Goal: Task Accomplishment & Management: Complete application form

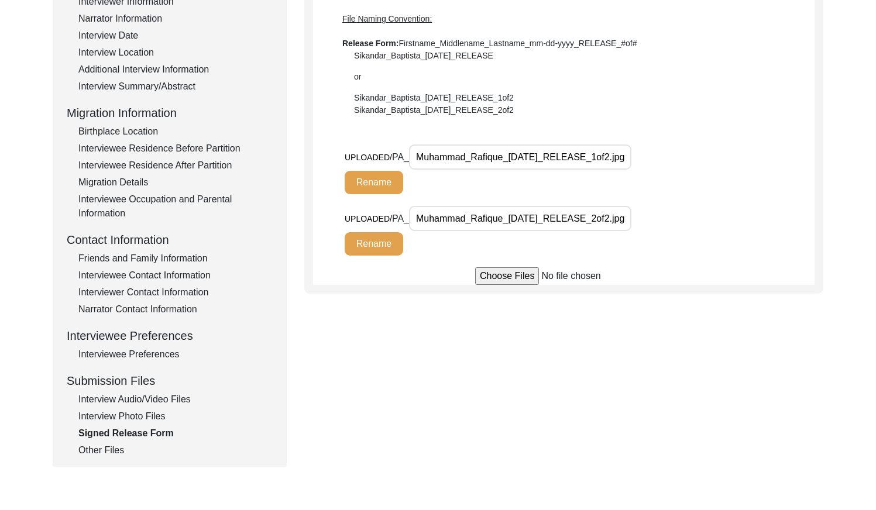
scroll to position [217, 0]
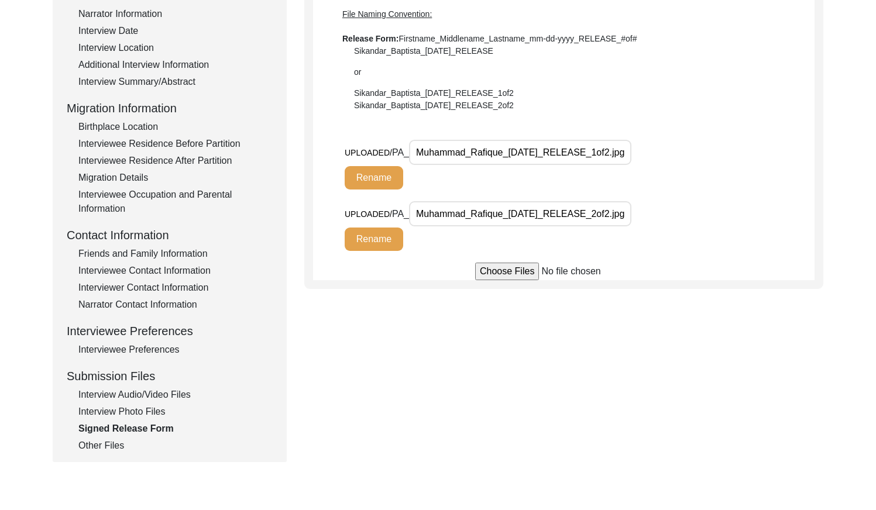
click at [194, 274] on div "Interviewee Contact Information" at bounding box center [175, 271] width 194 height 14
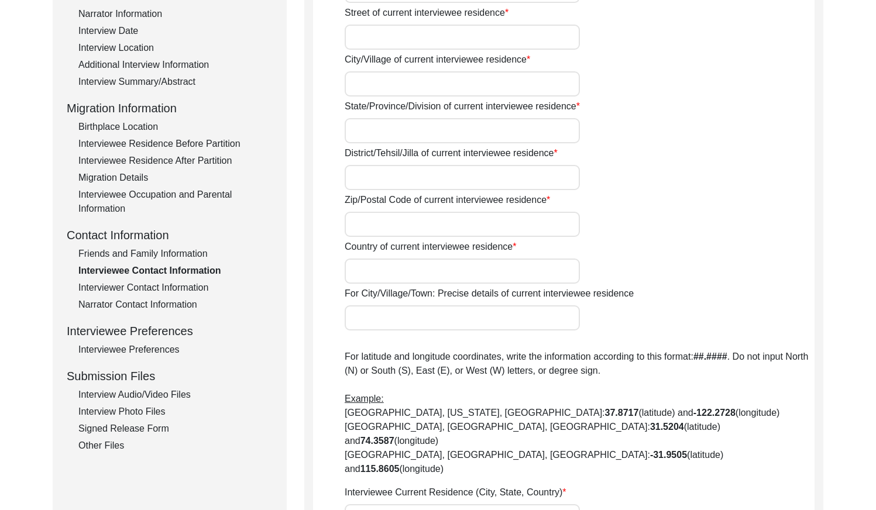
type input "N/A"
type input "Chak 91 JB"
type input "[GEOGRAPHIC_DATA]"
type input "36051"
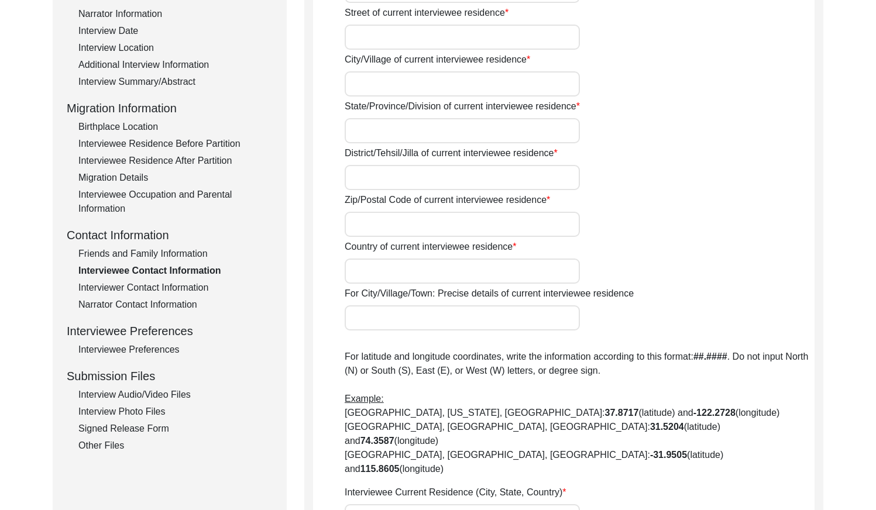
type input "[GEOGRAPHIC_DATA]"
type input "Chak 91 JB / Railway Station Pakka [PERSON_NAME]"
type input "Chak 91 JB, [GEOGRAPHIC_DATA], [GEOGRAPHIC_DATA]"
type input "N/A"
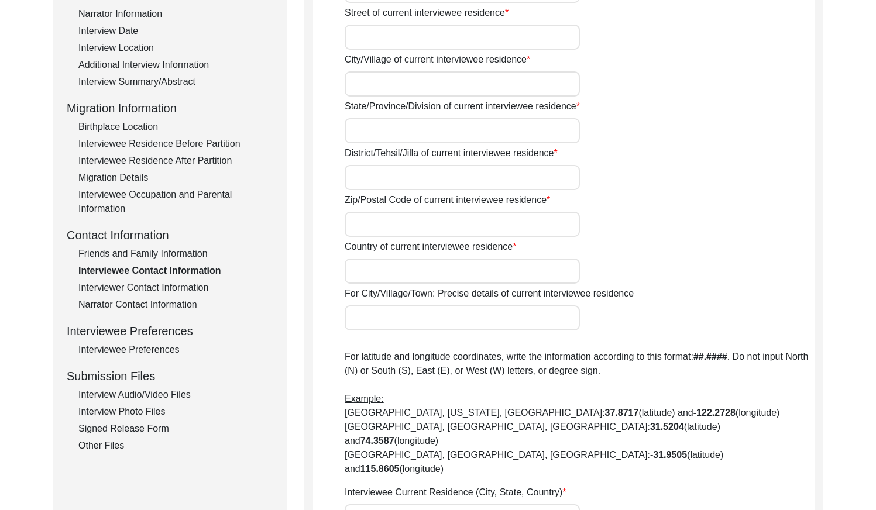
type input "03037934254"
type input "N/A"
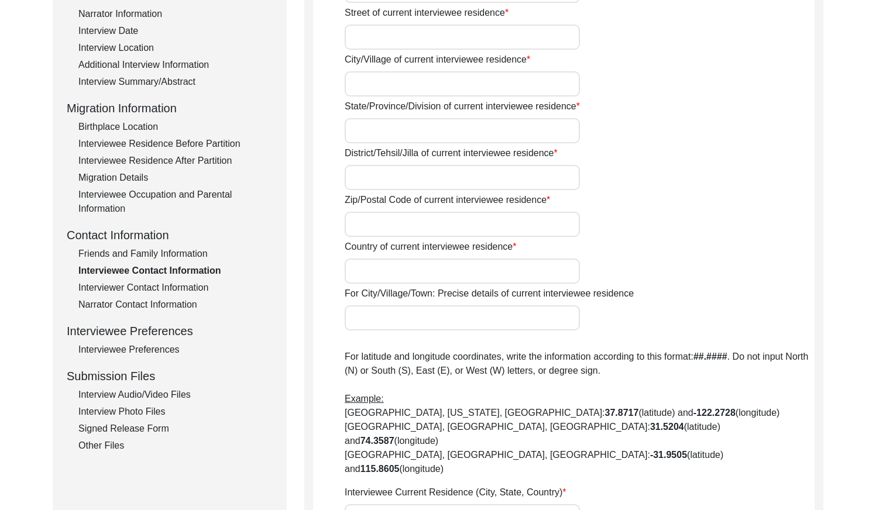
type input "N/A"
type textarea "N/A"
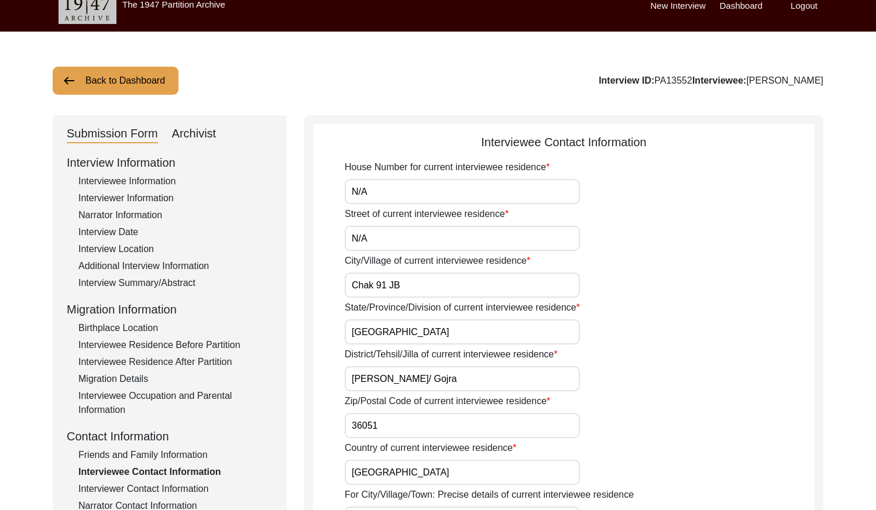
scroll to position [0, 0]
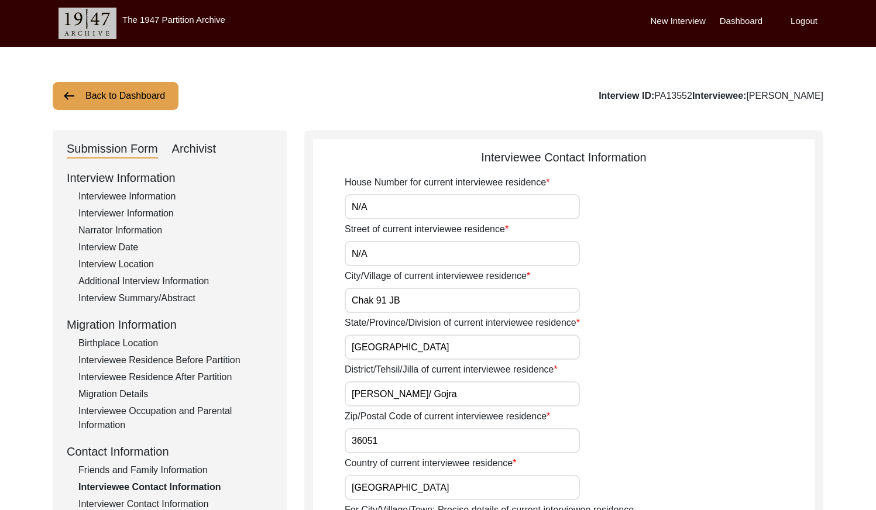
drag, startPoint x: 680, startPoint y: 95, endPoint x: 641, endPoint y: 96, distance: 38.6
click at [641, 96] on div "Interview ID: PA13552 Interviewee: [PERSON_NAME]" at bounding box center [711, 96] width 225 height 14
copy div "PA13552"
click at [129, 102] on button "Back to Dashboard" at bounding box center [116, 96] width 126 height 28
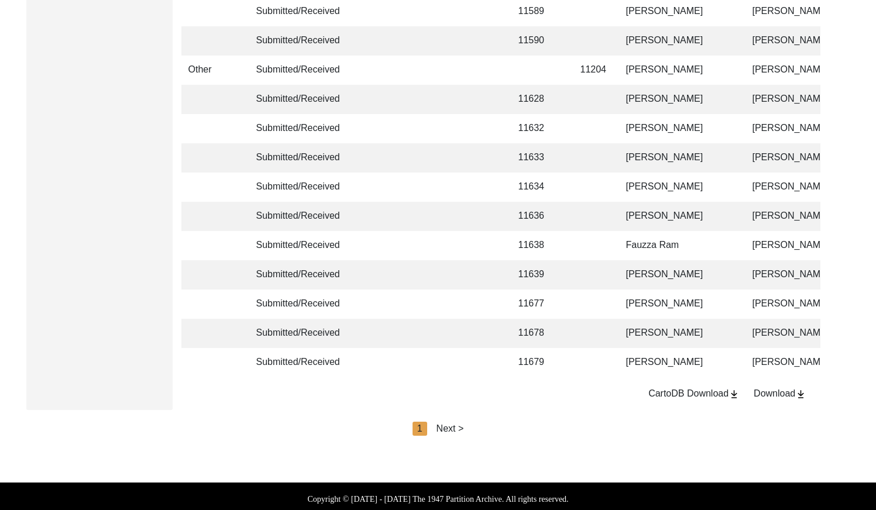
scroll to position [2765, 0]
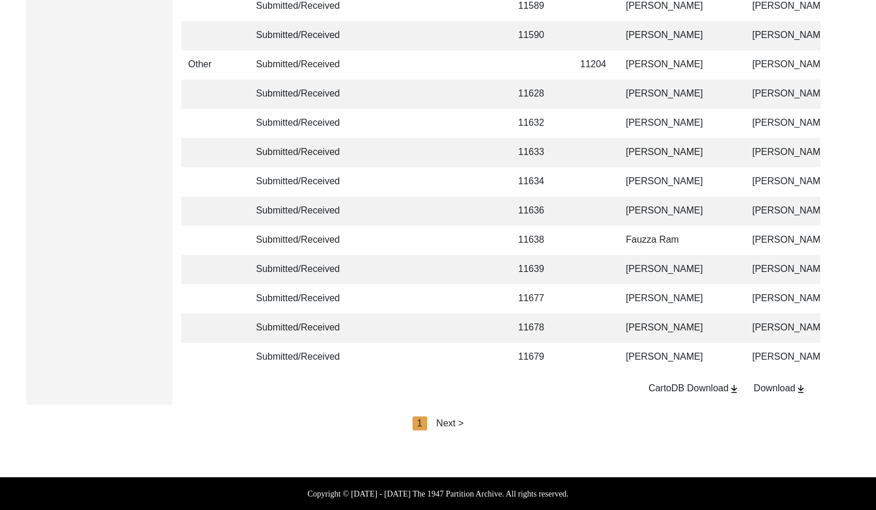
click at [456, 423] on div "Next >" at bounding box center [451, 424] width 28 height 14
drag, startPoint x: 468, startPoint y: 421, endPoint x: 476, endPoint y: 421, distance: 7.6
click at [469, 421] on div "Next >" at bounding box center [477, 424] width 28 height 14
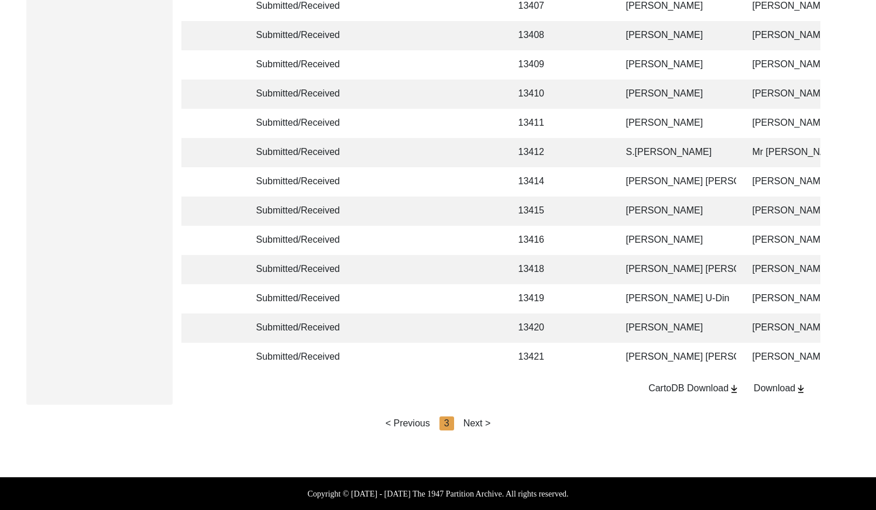
click at [476, 419] on div "Next >" at bounding box center [477, 424] width 28 height 14
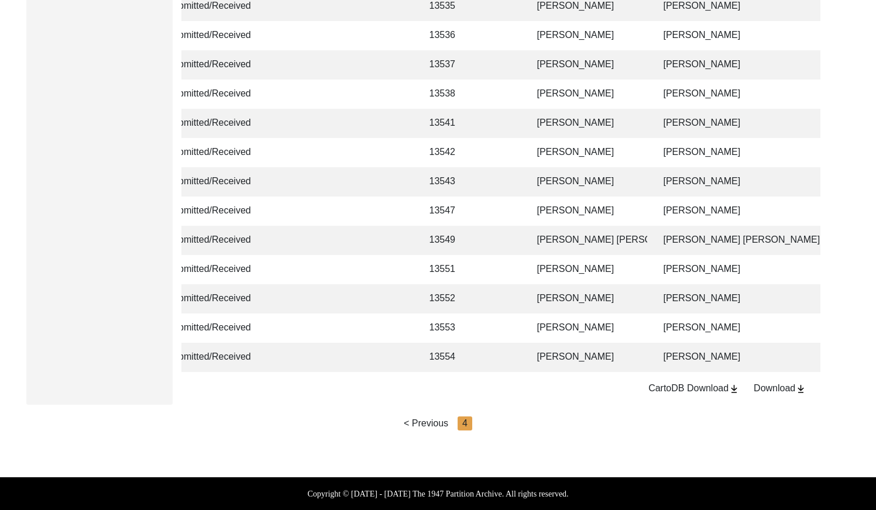
scroll to position [0, 90]
click at [532, 321] on td "[PERSON_NAME]" at bounding box center [587, 328] width 117 height 29
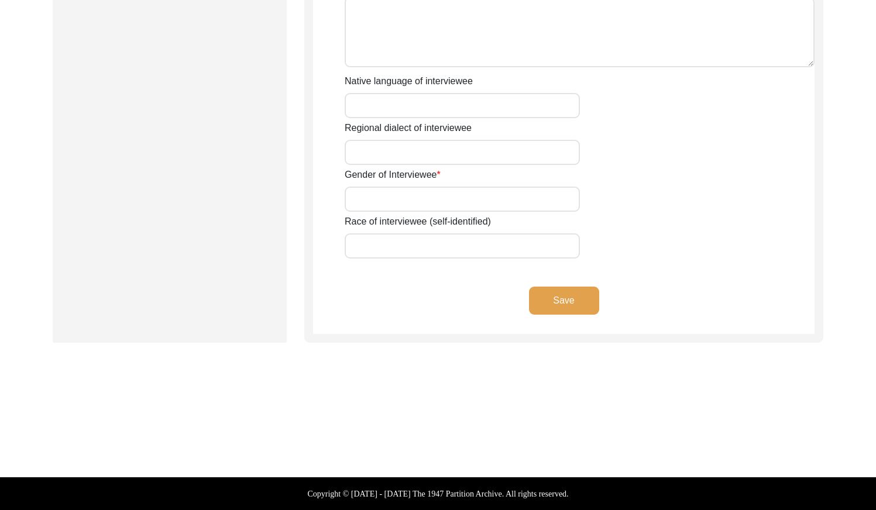
type input "Mr"
type input "Nazir"
type input "[PERSON_NAME]"
type input "N/A"
type input "[PERSON_NAME]"
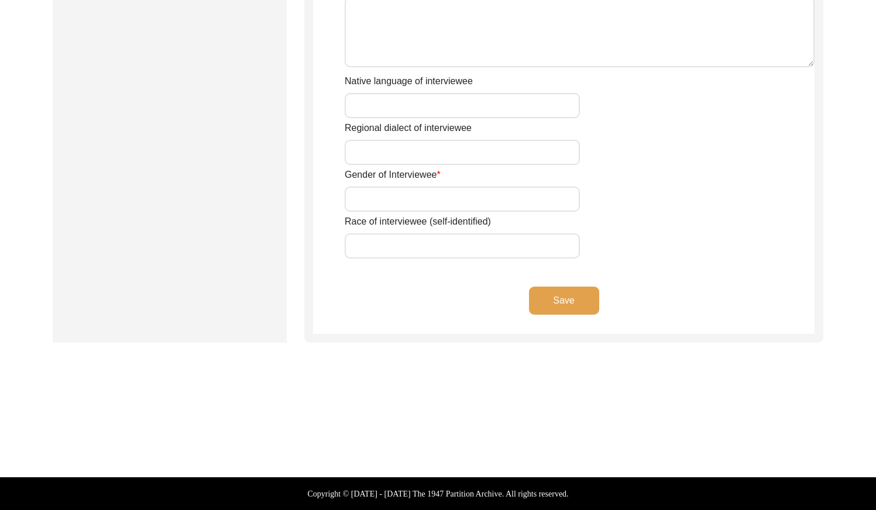
type input "N/A"
type input "[PERSON_NAME]"
type input "1938"
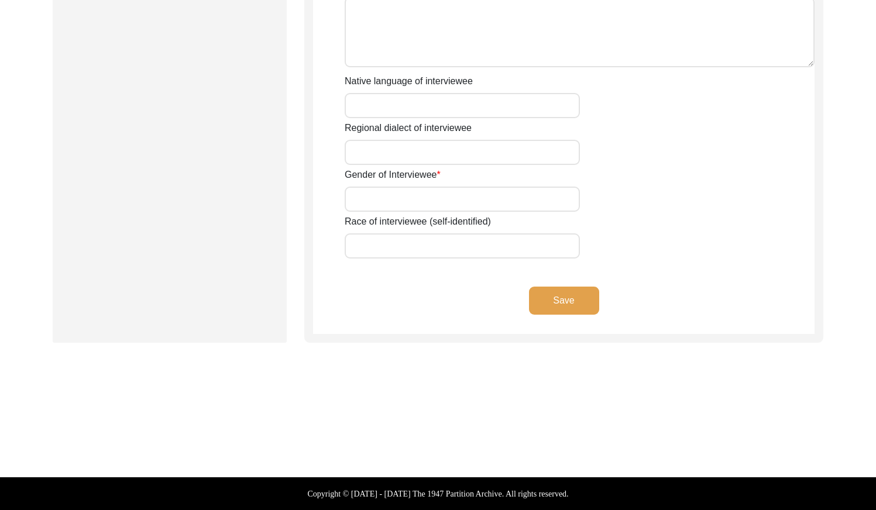
type input "87 Years"
type input "[DEMOGRAPHIC_DATA]"
type input "N/A"
type textarea "N/A"
type input "Punjabi"
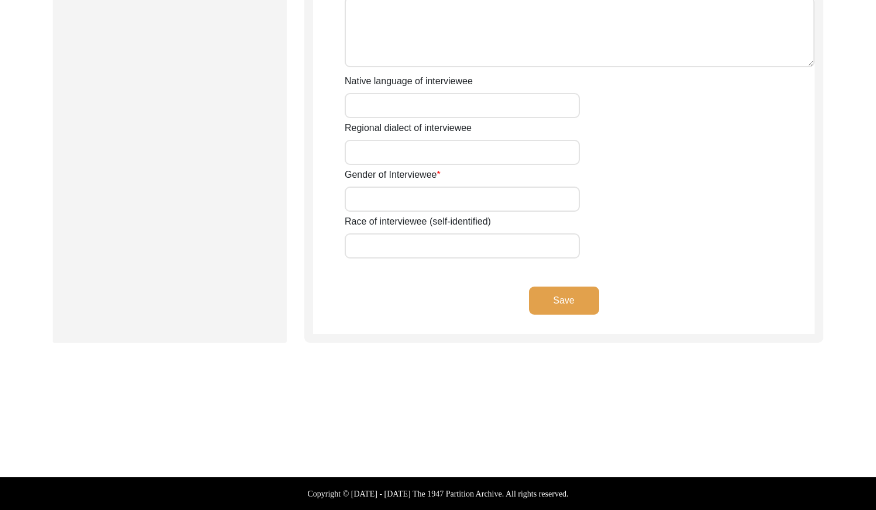
type input "Malwai"
type input "[DEMOGRAPHIC_DATA]"
type input "Rajput (Manj)"
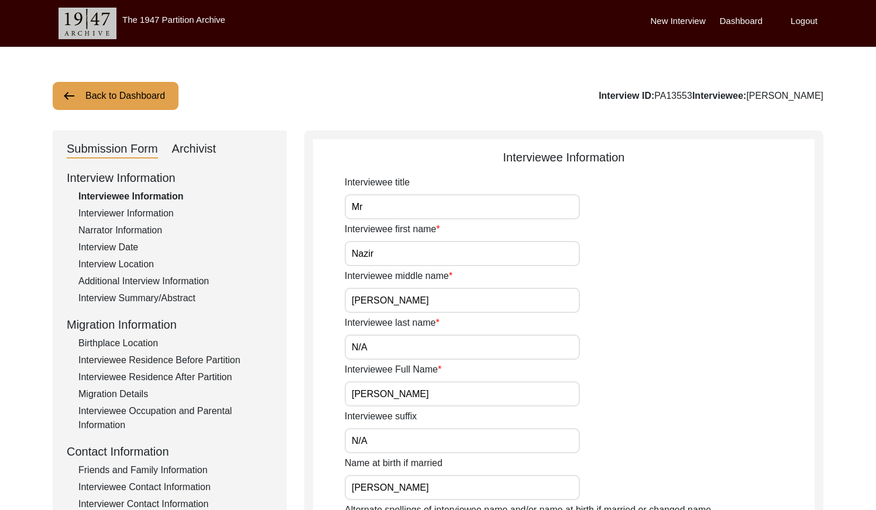
drag, startPoint x: 708, startPoint y: 95, endPoint x: 674, endPoint y: 95, distance: 34.5
click at [674, 95] on div "Interview ID: PA13553 Interviewee: [PERSON_NAME]" at bounding box center [711, 96] width 225 height 14
copy div "PA13553"
click at [162, 211] on div "Interviewer Information" at bounding box center [175, 214] width 194 height 14
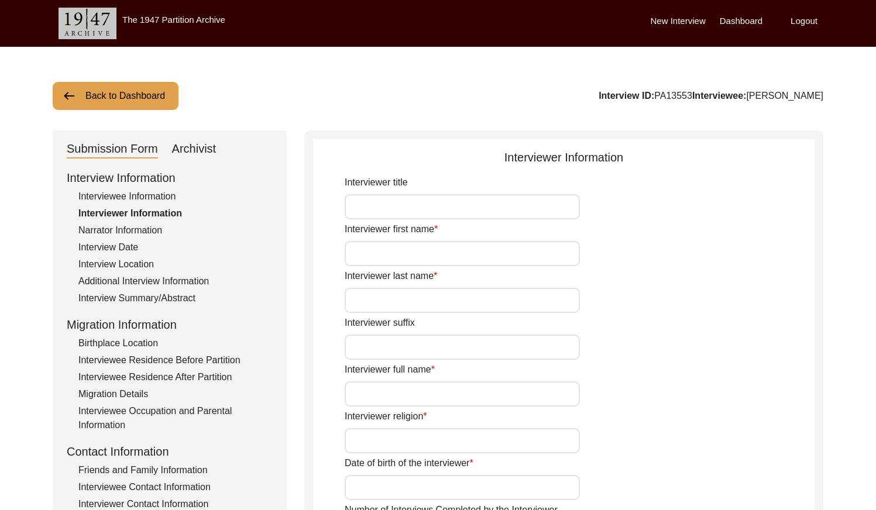
type input "Mr"
type input "[DEMOGRAPHIC_DATA]"
type input "[PERSON_NAME]"
type input "N/A"
type input "[PERSON_NAME]"
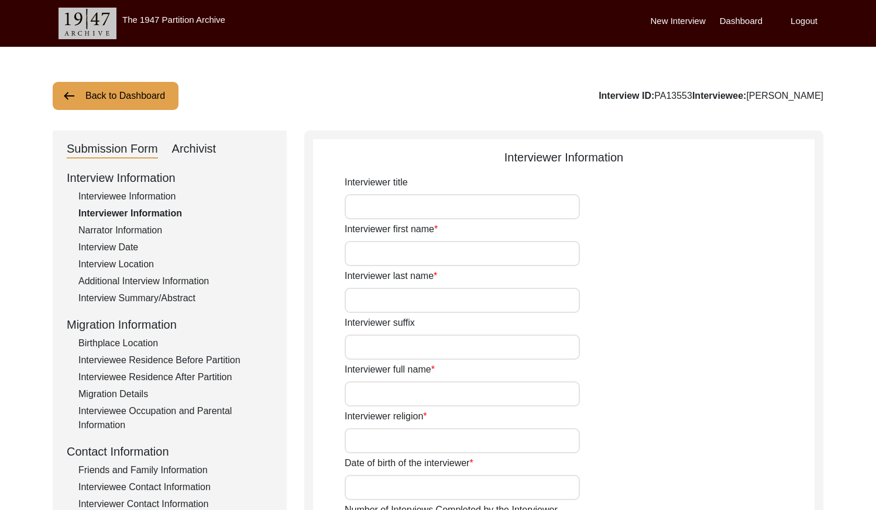
type input "[DEMOGRAPHIC_DATA]"
type input "[DATE]"
type input "[GEOGRAPHIC_DATA], [GEOGRAPHIC_DATA], [GEOGRAPHIC_DATA]"
type input "Retired Govt Servant"
type input "Mr"
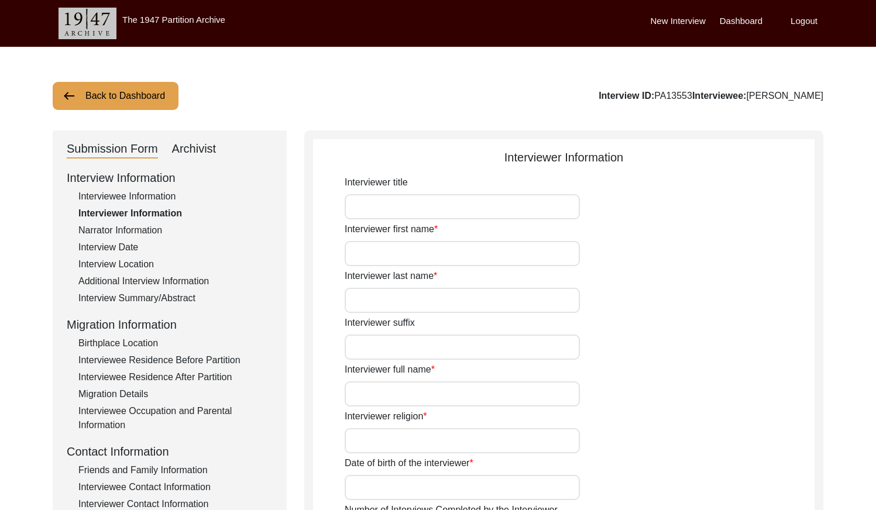
type input "[DEMOGRAPHIC_DATA]"
type input "[PERSON_NAME]"
type input "N/A"
type input "[PERSON_NAME]"
type textarea "A graduate in the subjects of education and [DEMOGRAPHIC_DATA] history."
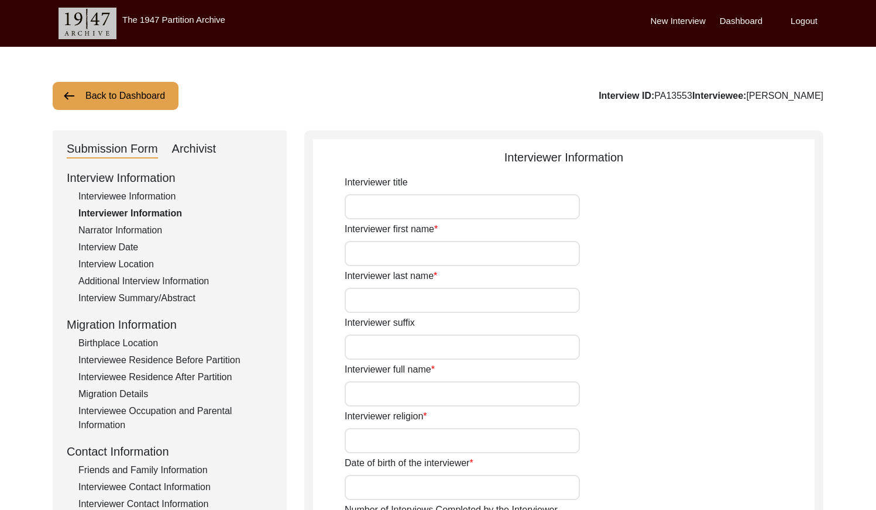
type input "Punjabi"
type input "Malwai"
type textarea "N/A"
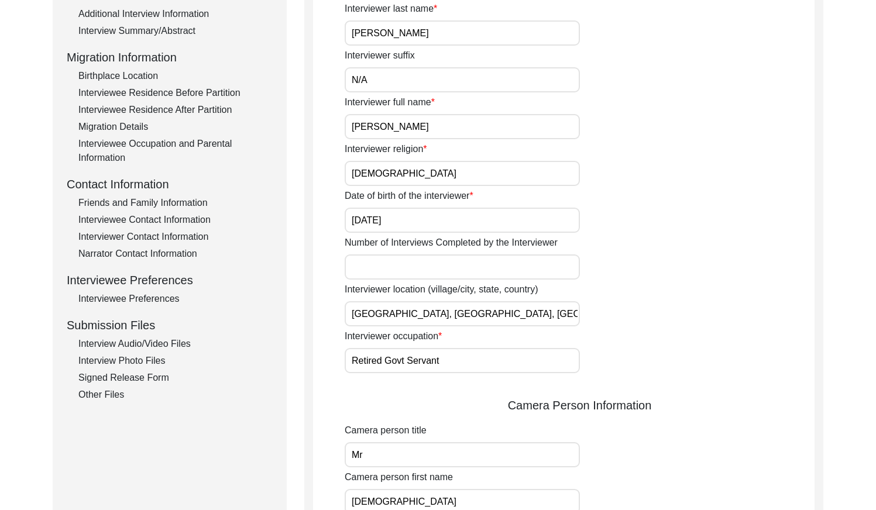
scroll to position [6, 0]
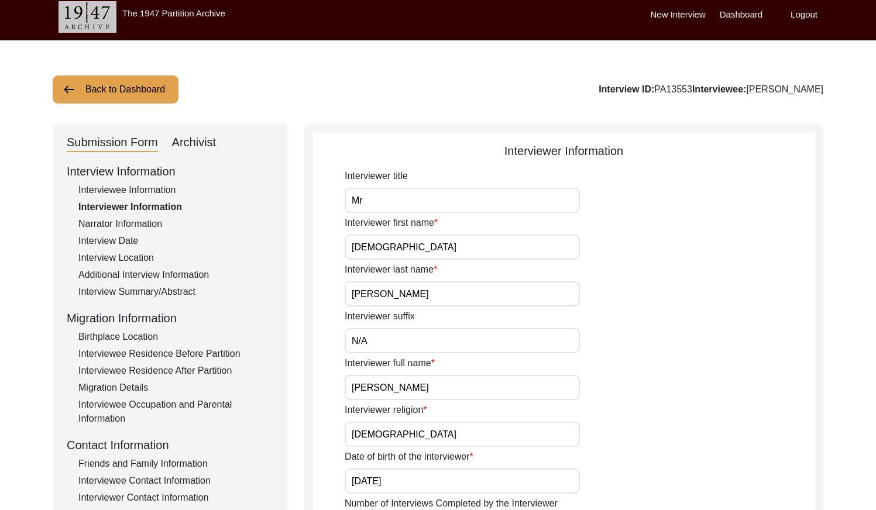
click at [140, 233] on div "Interview Information Interviewee Information Interviewer Information Narrator …" at bounding box center [170, 413] width 206 height 500
click at [140, 225] on div "Narrator Information" at bounding box center [175, 224] width 194 height 14
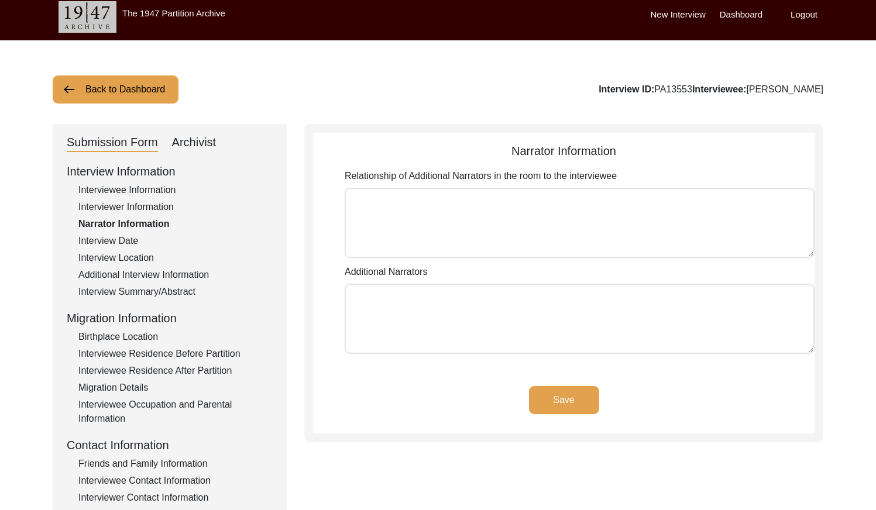
type textarea "N/A"
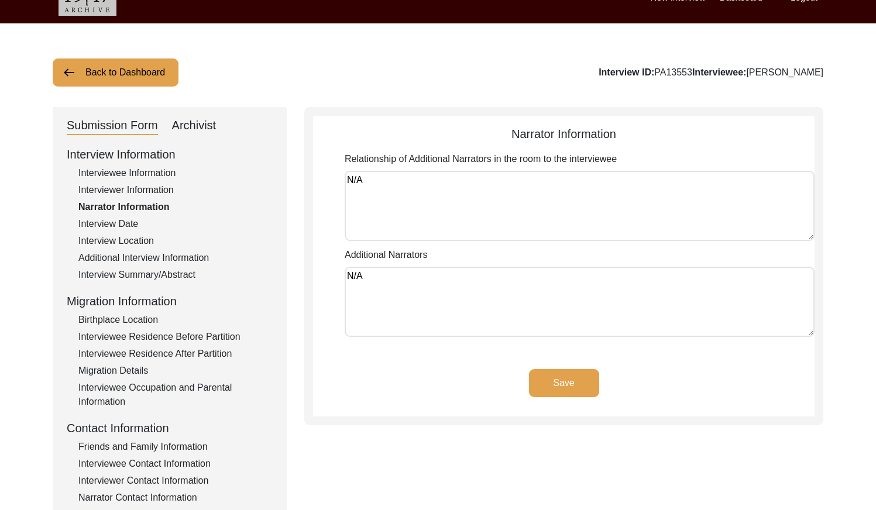
scroll to position [34, 0]
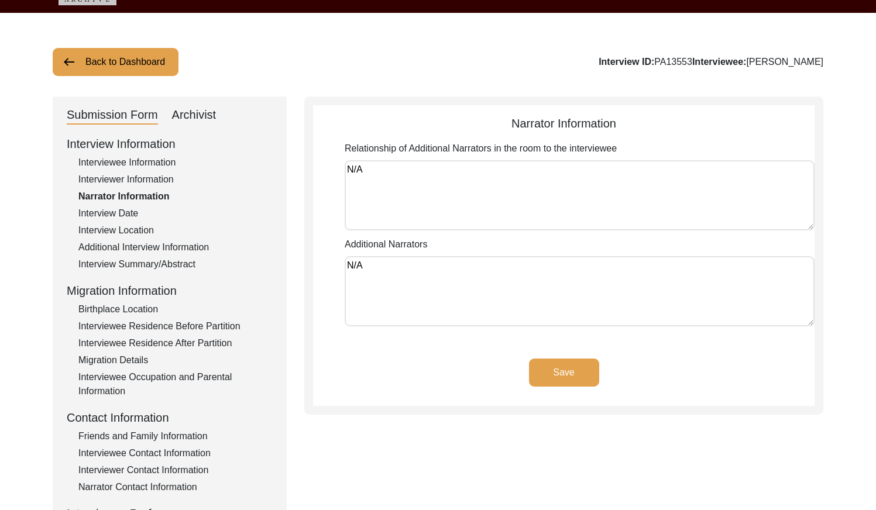
click at [85, 212] on div "Interview Date" at bounding box center [175, 214] width 194 height 14
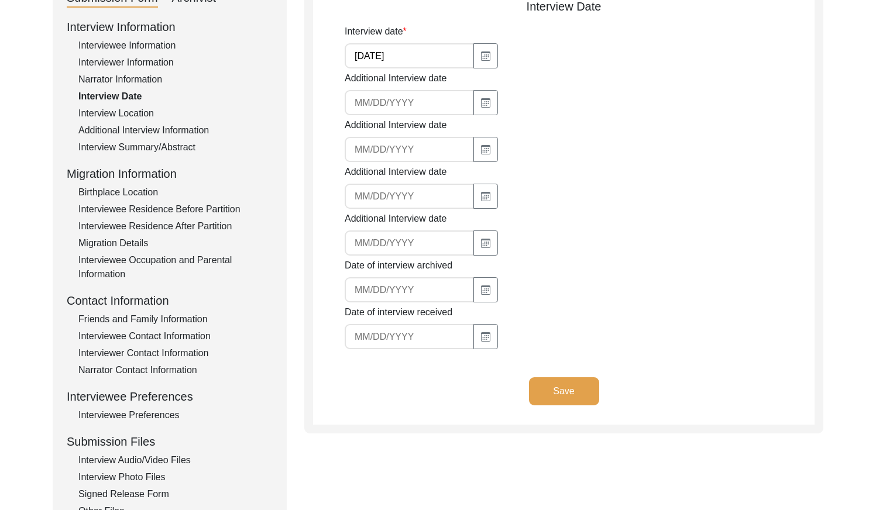
scroll to position [154, 0]
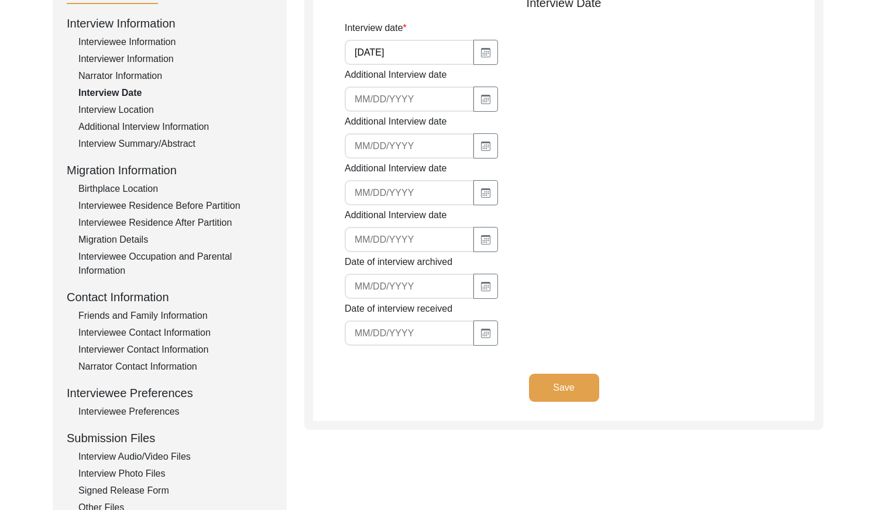
drag, startPoint x: 138, startPoint y: 110, endPoint x: 149, endPoint y: 117, distance: 12.7
click at [138, 111] on div "Interview Location" at bounding box center [175, 110] width 194 height 14
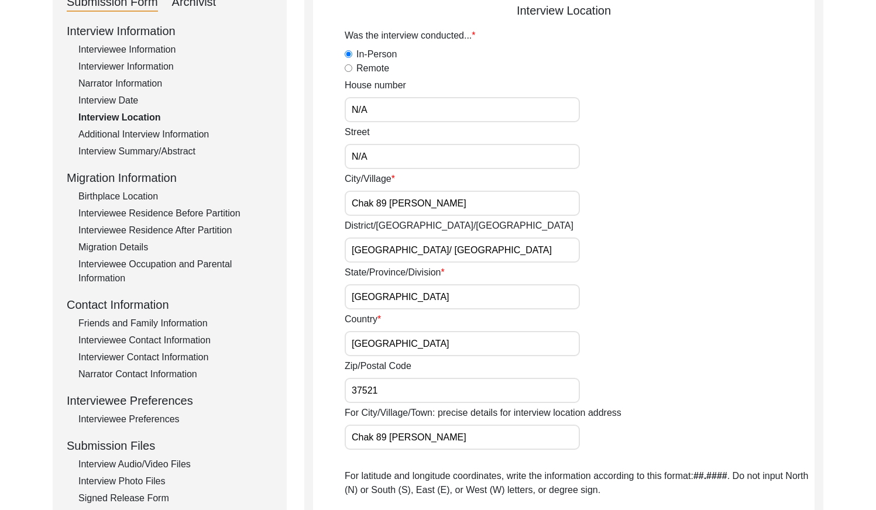
scroll to position [143, 0]
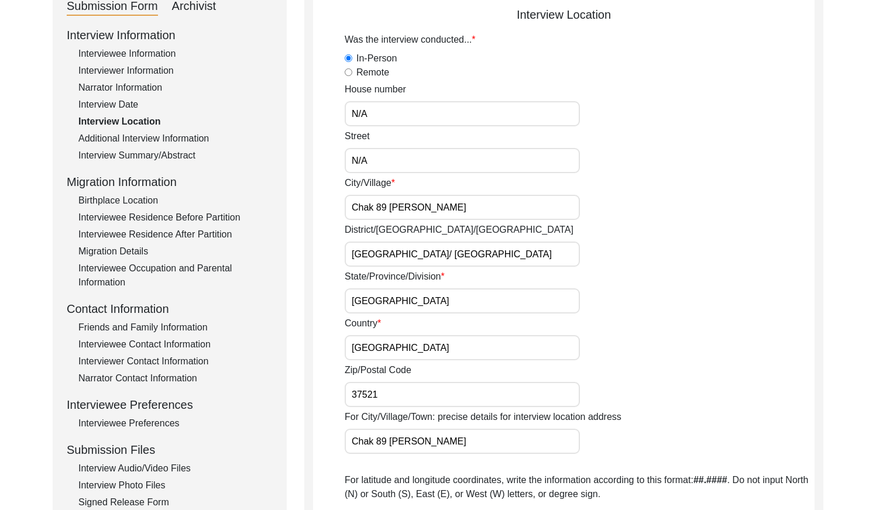
drag, startPoint x: 191, startPoint y: 139, endPoint x: 235, endPoint y: 143, distance: 44.1
click at [191, 139] on div "Additional Interview Information" at bounding box center [175, 139] width 194 height 14
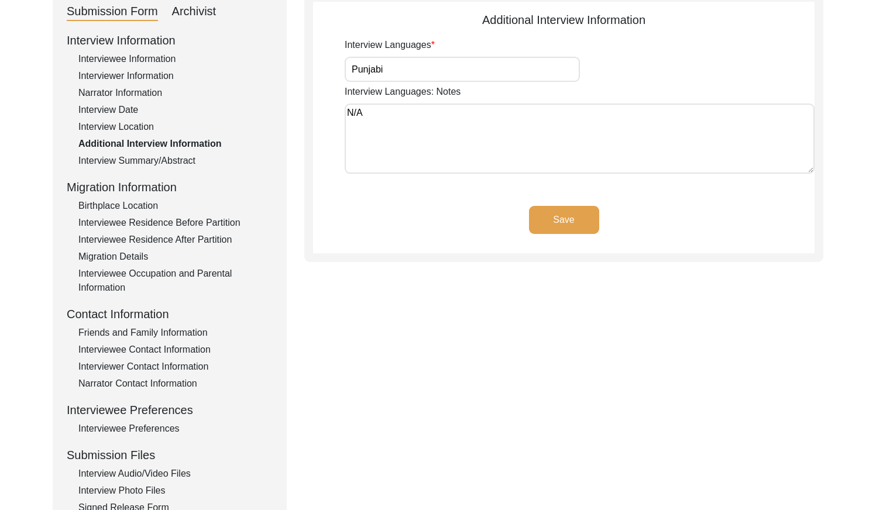
scroll to position [139, 0]
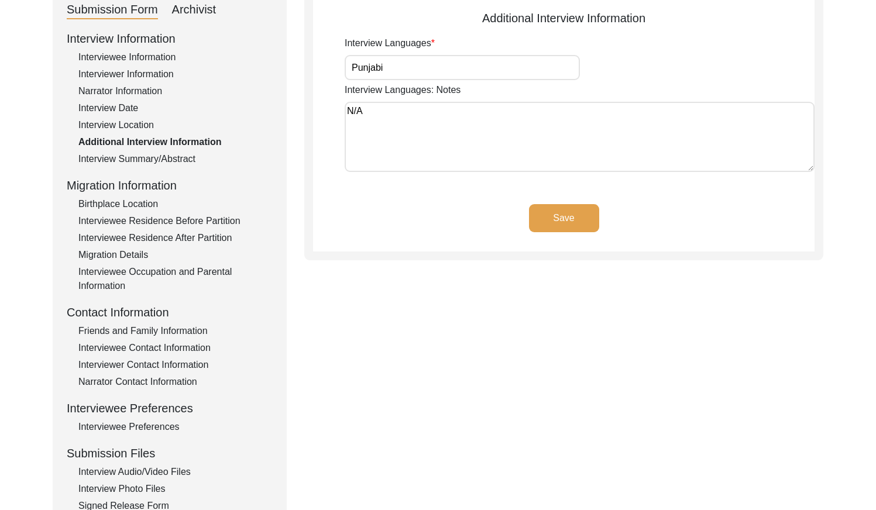
click at [174, 159] on div "Interview Summary/Abstract" at bounding box center [175, 159] width 194 height 14
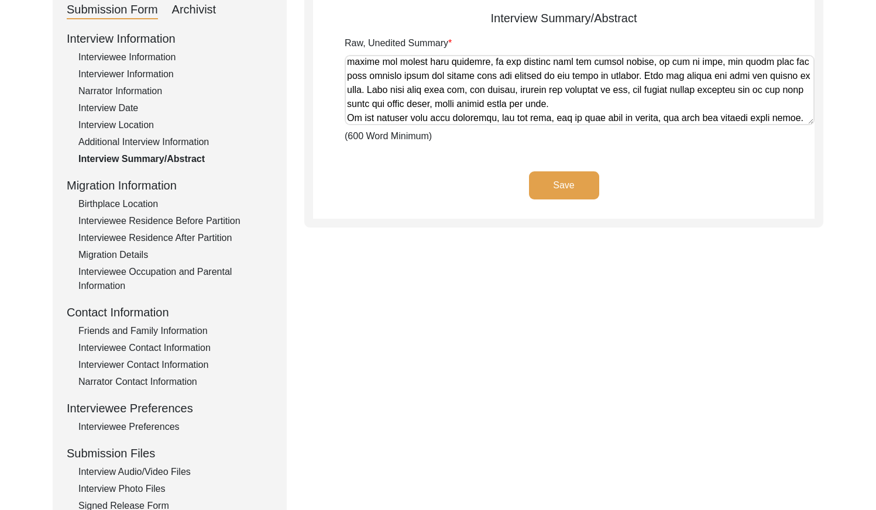
scroll to position [711, 0]
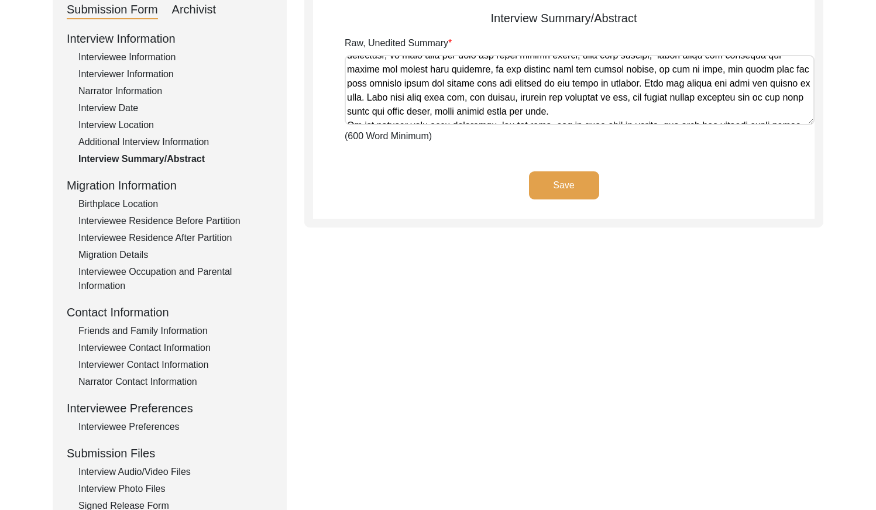
drag, startPoint x: 147, startPoint y: 199, endPoint x: 156, endPoint y: 195, distance: 9.5
click at [147, 199] on div "Birthplace Location" at bounding box center [175, 204] width 194 height 14
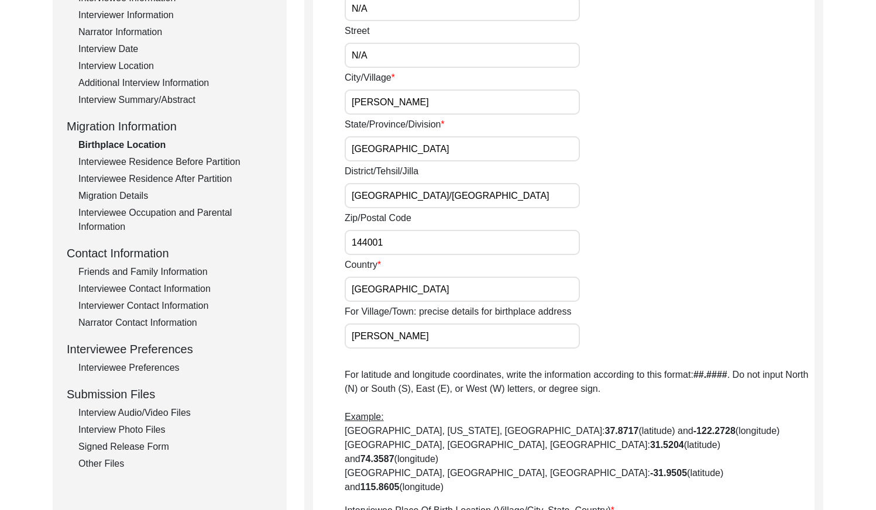
scroll to position [198, 0]
click at [212, 161] on div "Interviewee Residence Before Partition" at bounding box center [175, 163] width 194 height 14
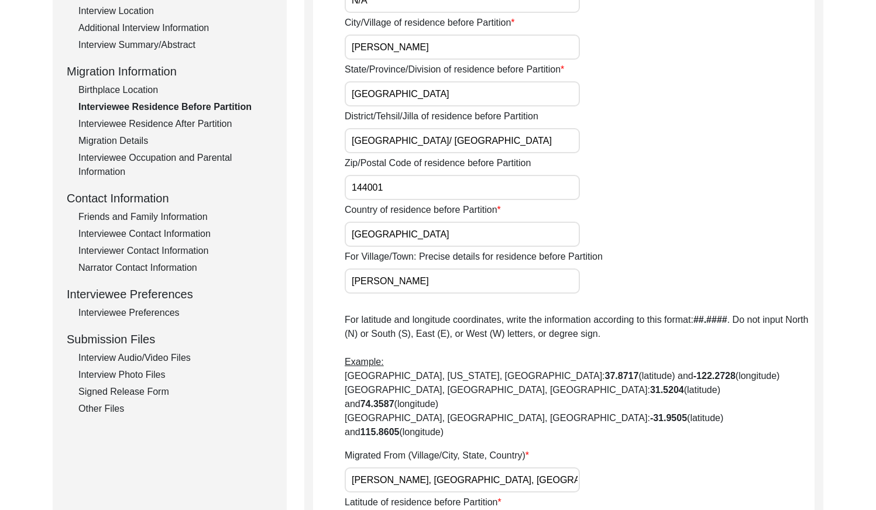
scroll to position [234, 0]
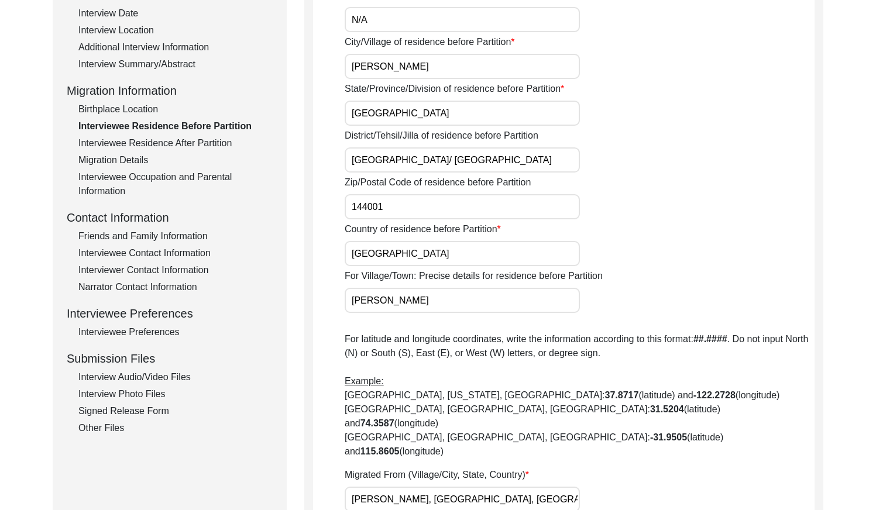
click at [225, 140] on div "Interviewee Residence After Partition" at bounding box center [175, 143] width 194 height 14
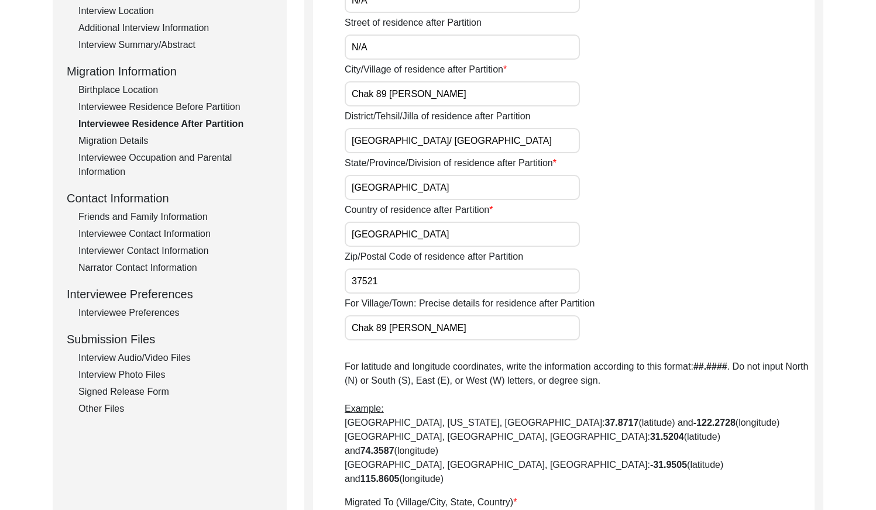
scroll to position [255, 0]
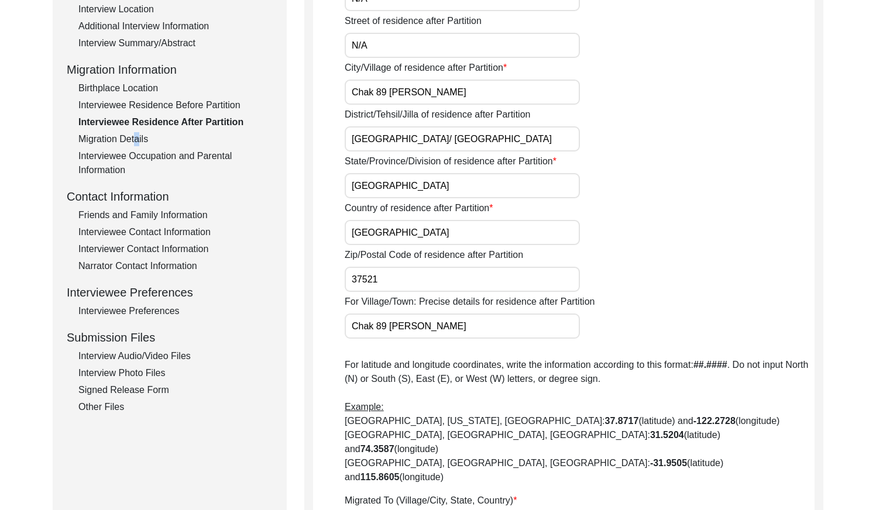
click at [132, 135] on div "Migration Details" at bounding box center [175, 139] width 194 height 14
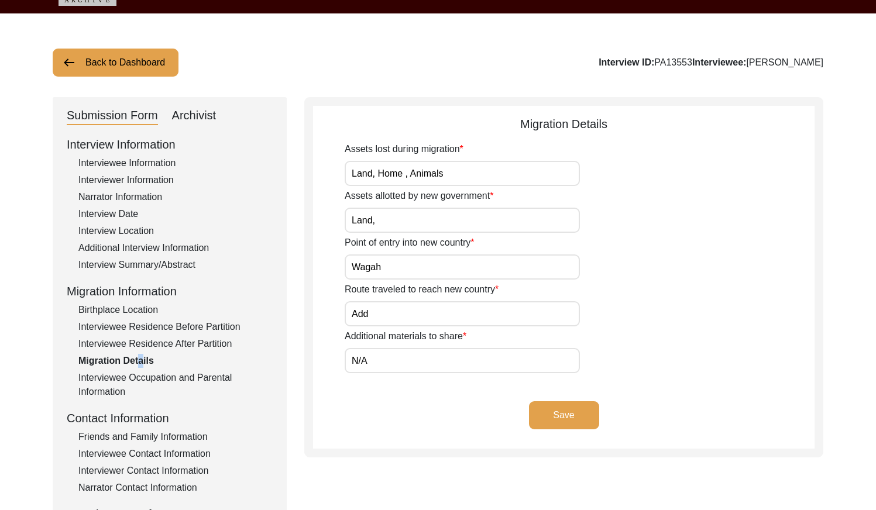
scroll to position [33, 0]
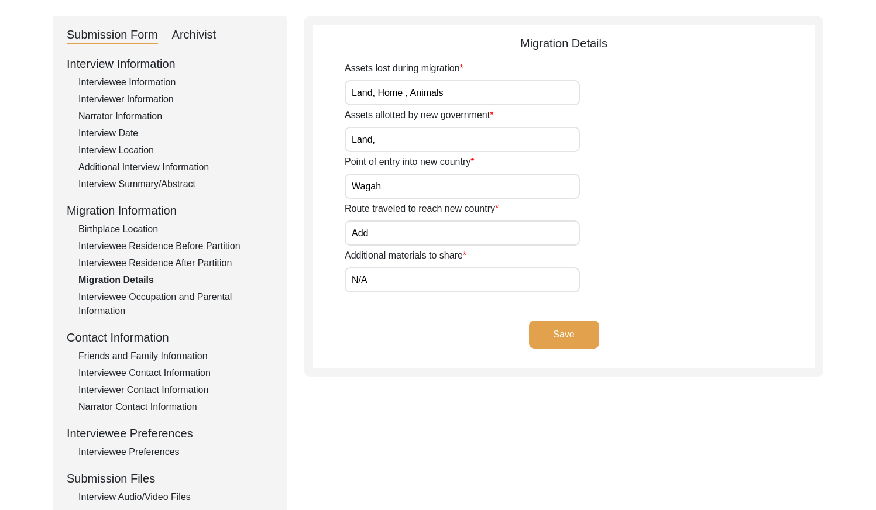
drag, startPoint x: 187, startPoint y: 296, endPoint x: 202, endPoint y: 297, distance: 14.6
click at [187, 296] on div "Interviewee Occupation and Parental Information" at bounding box center [175, 304] width 194 height 28
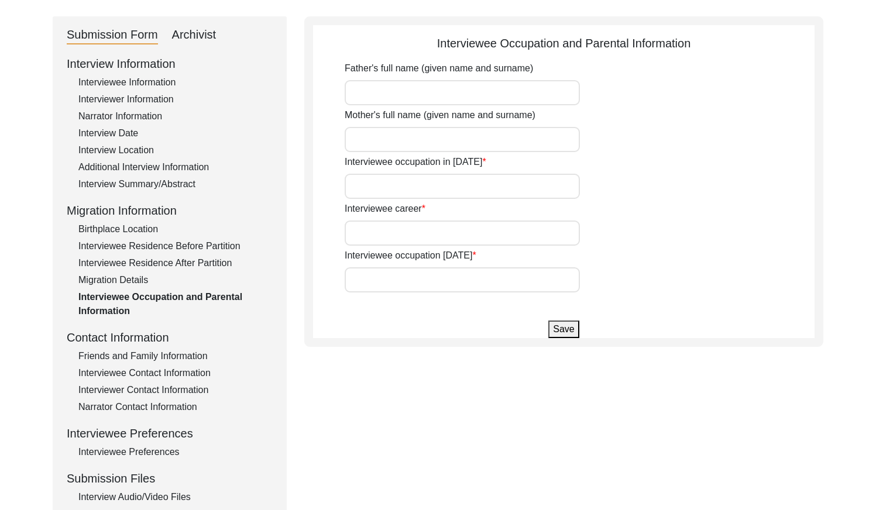
type input "[PERSON_NAME]"
type input "Rehmat Bibi"
type input "House boy"
type input "Farmer"
type input "farmer"
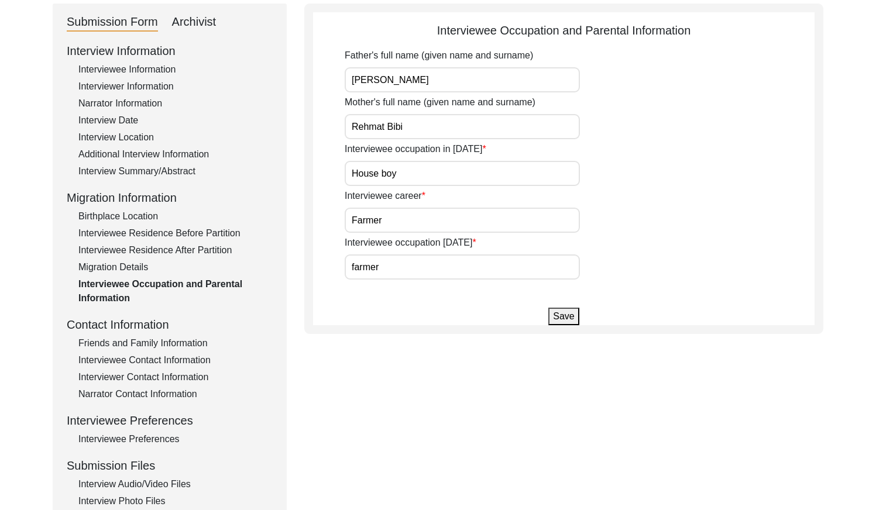
scroll to position [132, 0]
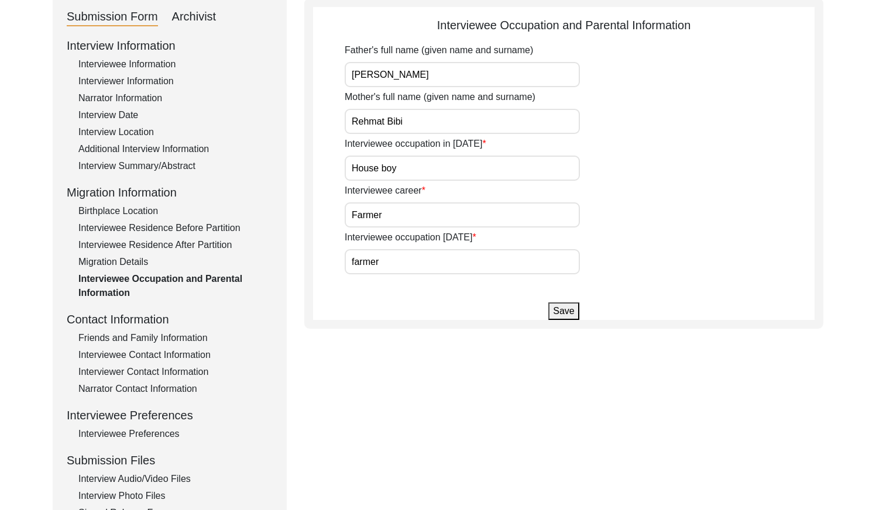
click at [155, 335] on div "Friends and Family Information" at bounding box center [175, 338] width 194 height 14
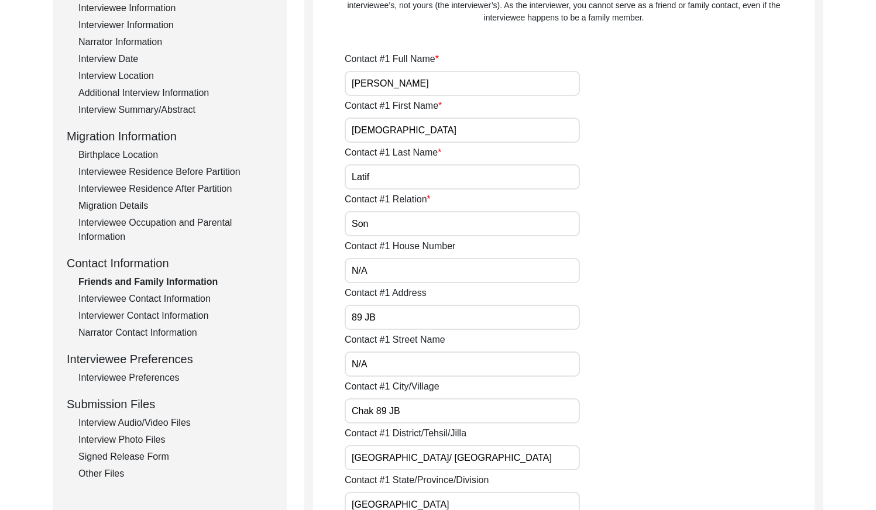
scroll to position [199, 0]
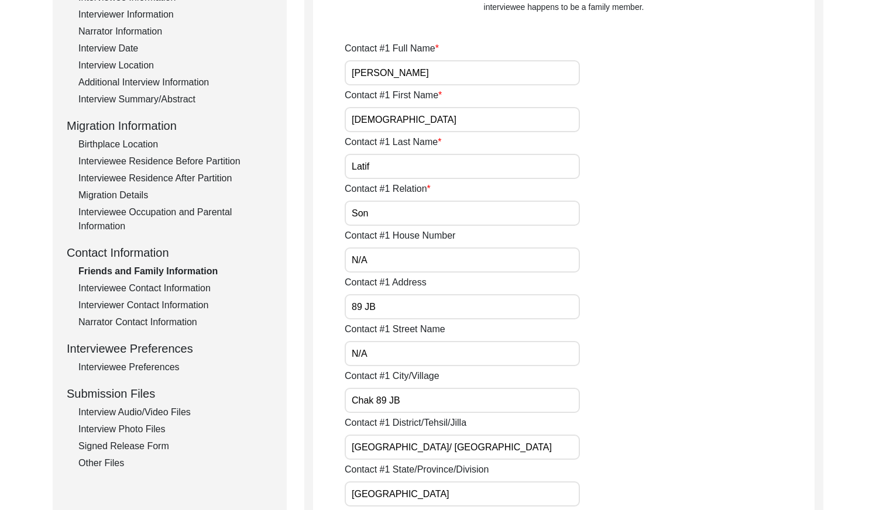
click at [191, 291] on div "Interviewee Contact Information" at bounding box center [175, 288] width 194 height 14
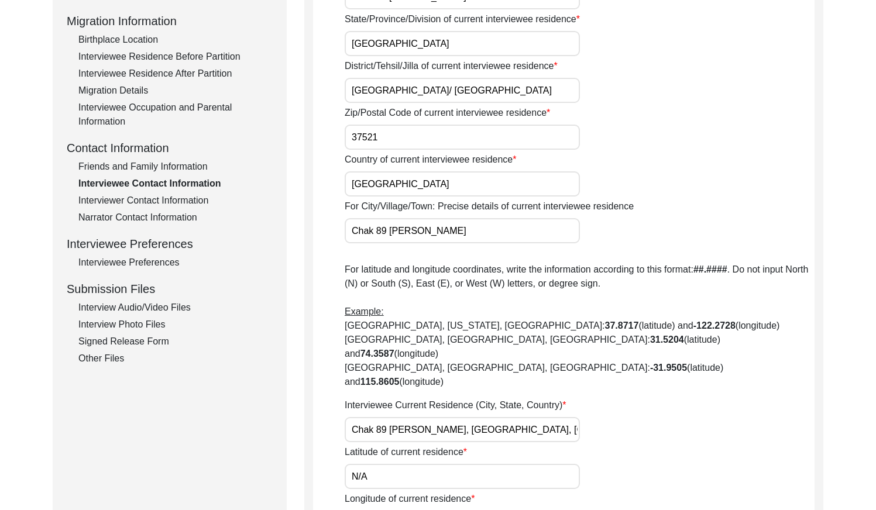
scroll to position [286, 0]
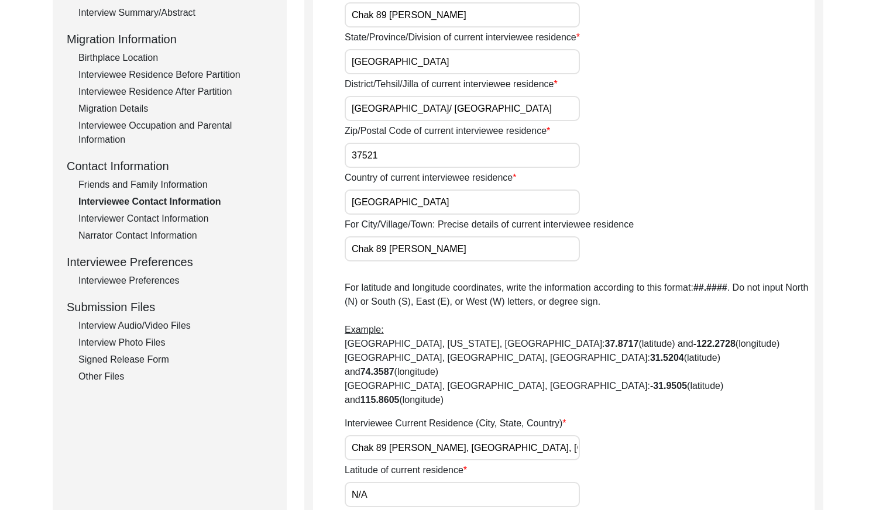
click at [185, 220] on div "Interviewer Contact Information" at bounding box center [175, 219] width 194 height 14
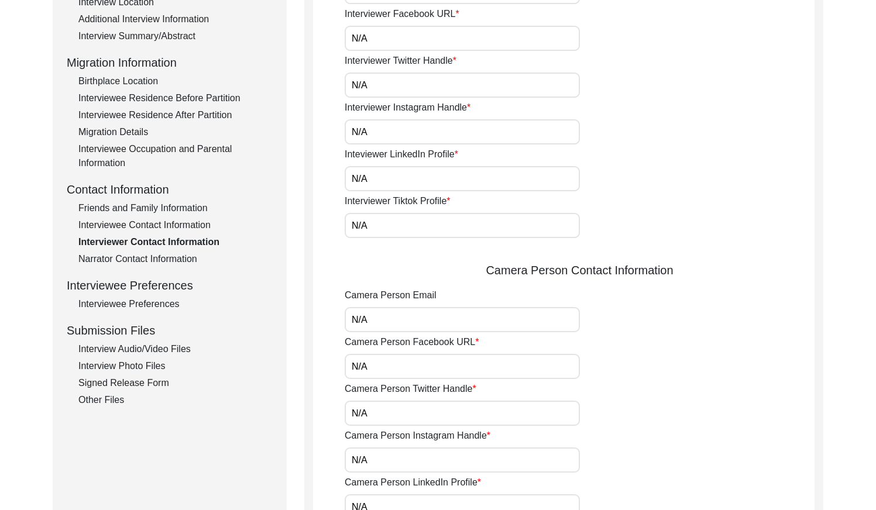
scroll to position [232, 0]
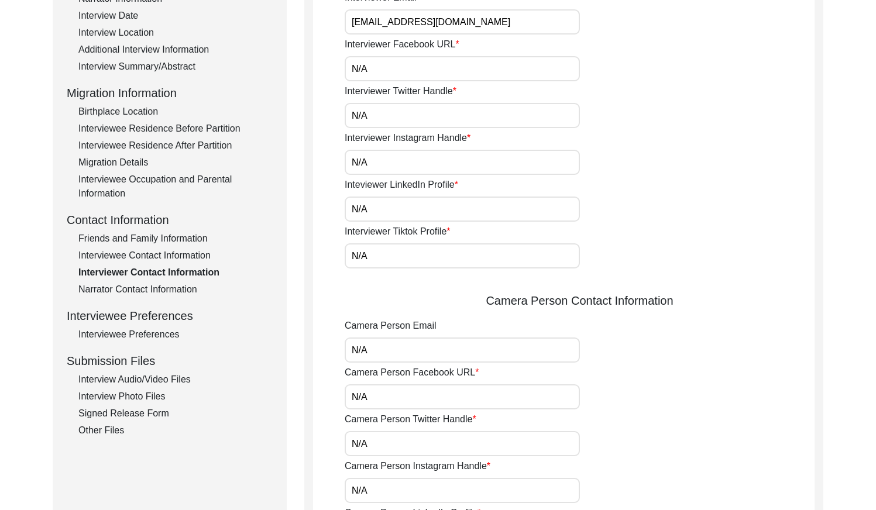
drag, startPoint x: 181, startPoint y: 289, endPoint x: 221, endPoint y: 281, distance: 39.9
click at [182, 289] on div "Narrator Contact Information" at bounding box center [175, 290] width 194 height 14
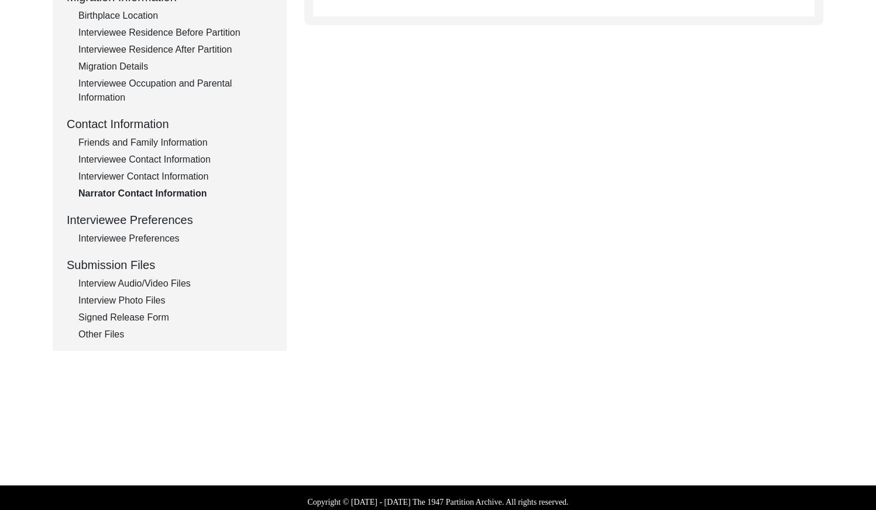
click at [160, 236] on div "Interviewee Preferences" at bounding box center [175, 239] width 194 height 14
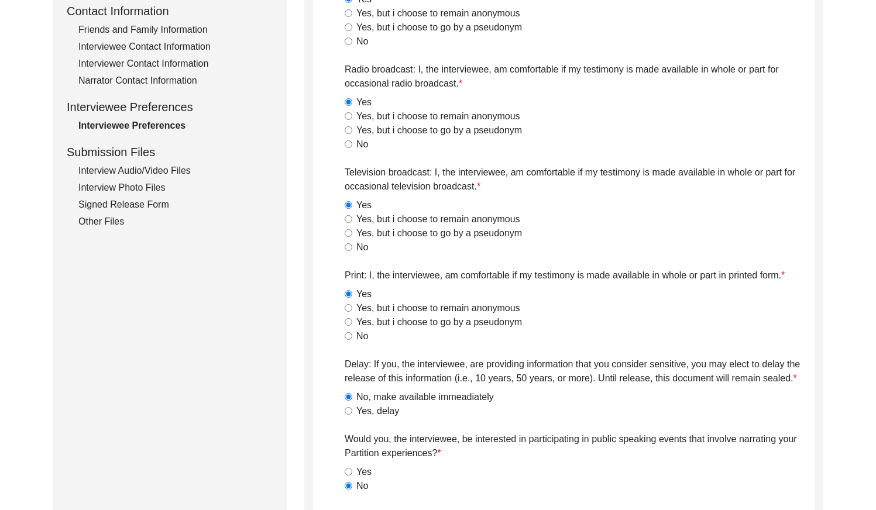
scroll to position [442, 0]
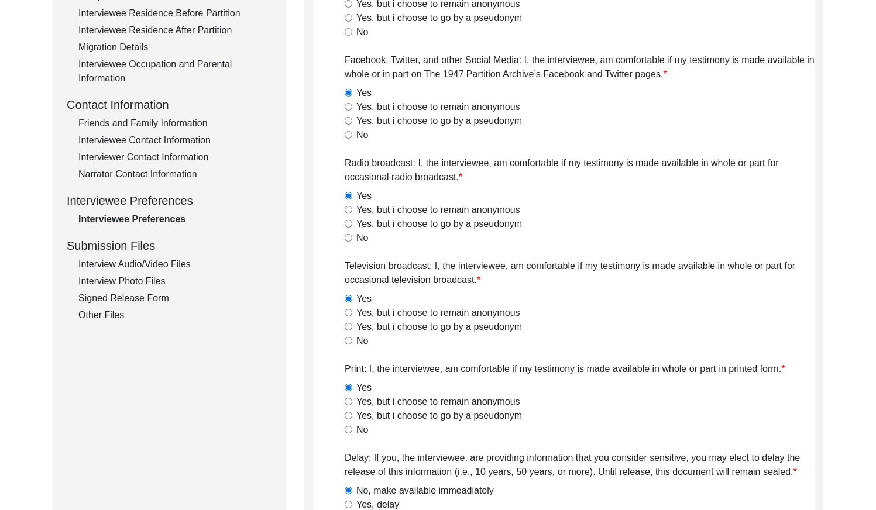
click at [174, 266] on div "Interview Audio/Video Files" at bounding box center [175, 264] width 194 height 14
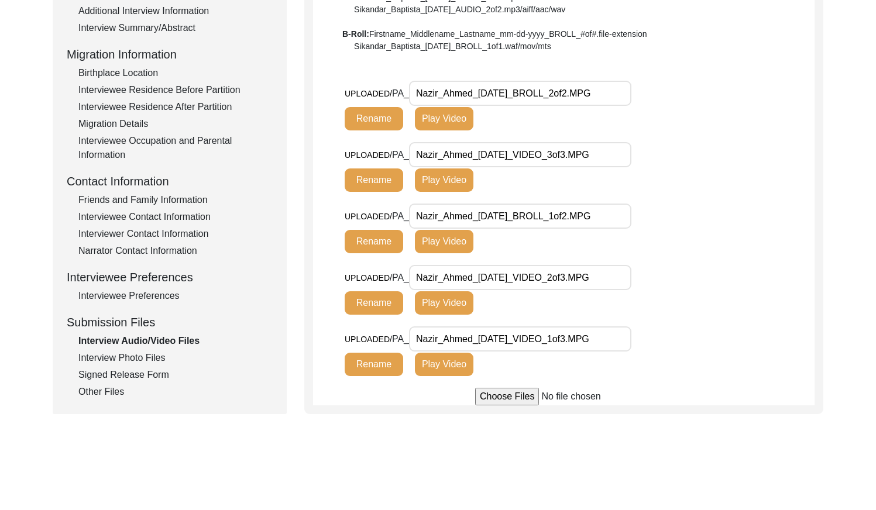
scroll to position [272, 0]
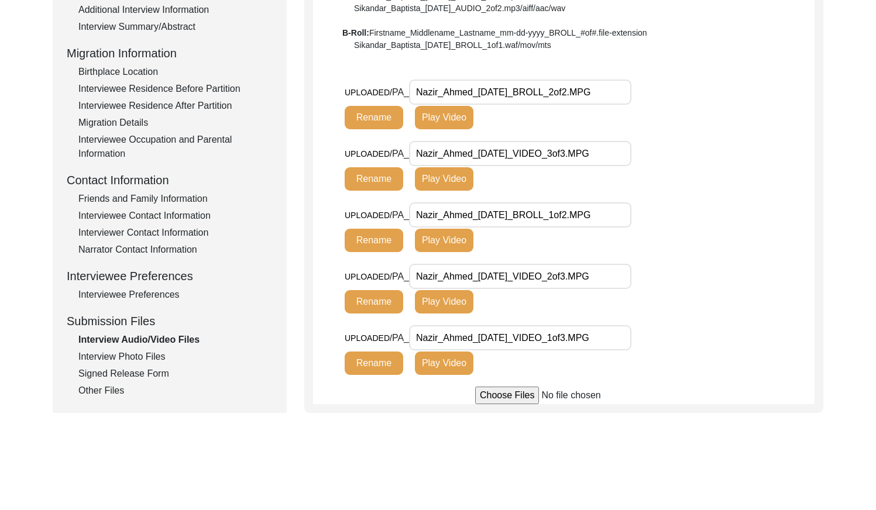
click at [145, 355] on div "Interview Photo Files" at bounding box center [175, 357] width 194 height 14
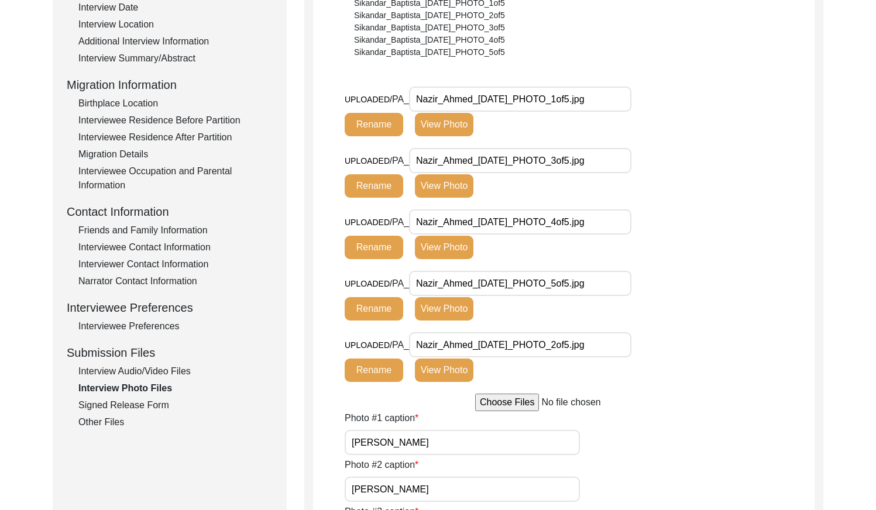
scroll to position [231, 0]
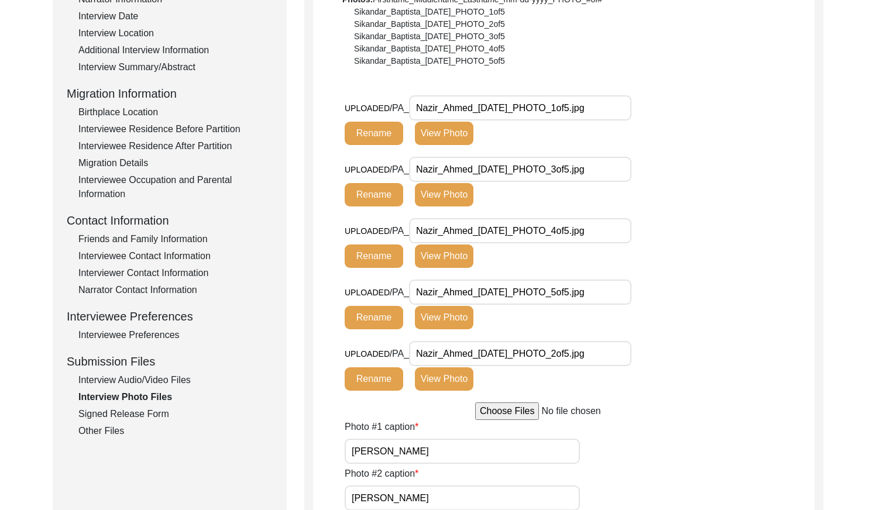
click at [153, 417] on div "Signed Release Form" at bounding box center [175, 414] width 194 height 14
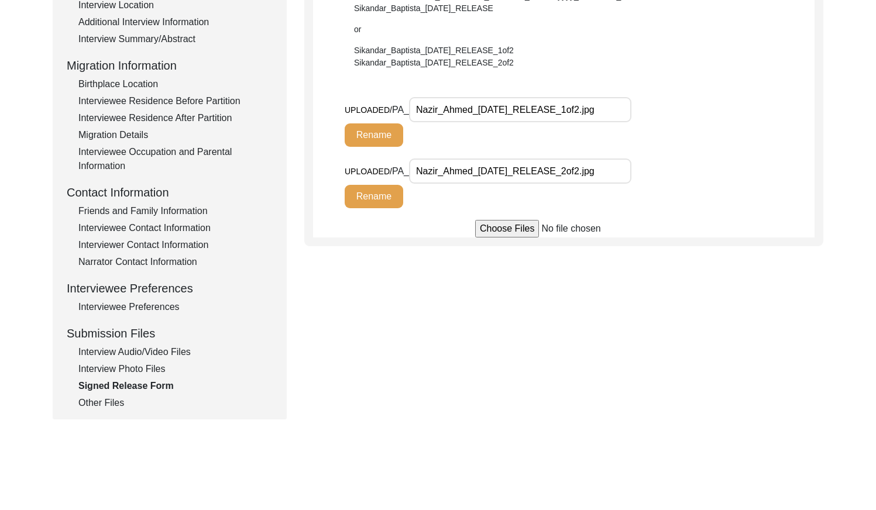
scroll to position [269, 0]
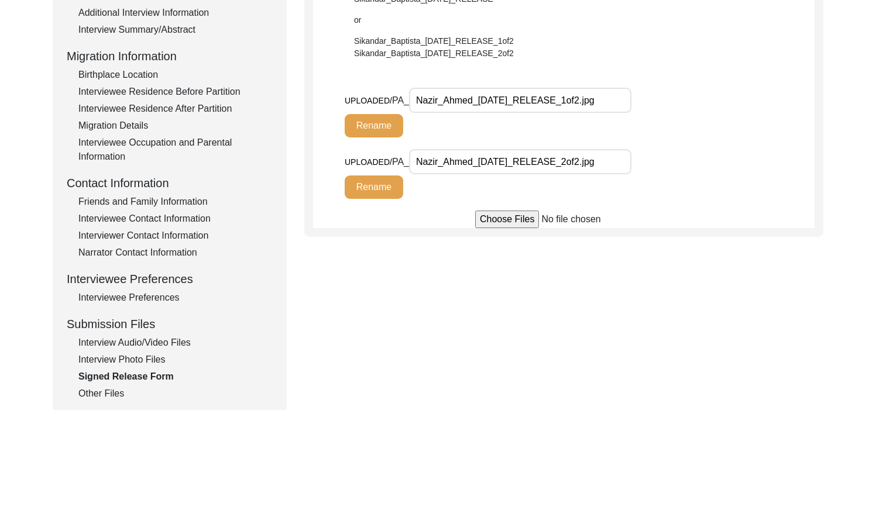
click at [115, 391] on div "Other Files" at bounding box center [175, 394] width 194 height 14
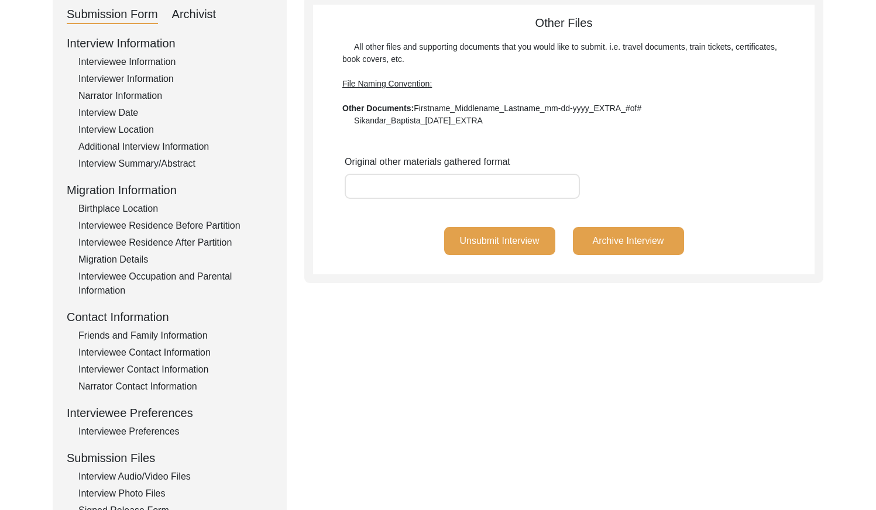
scroll to position [0, 0]
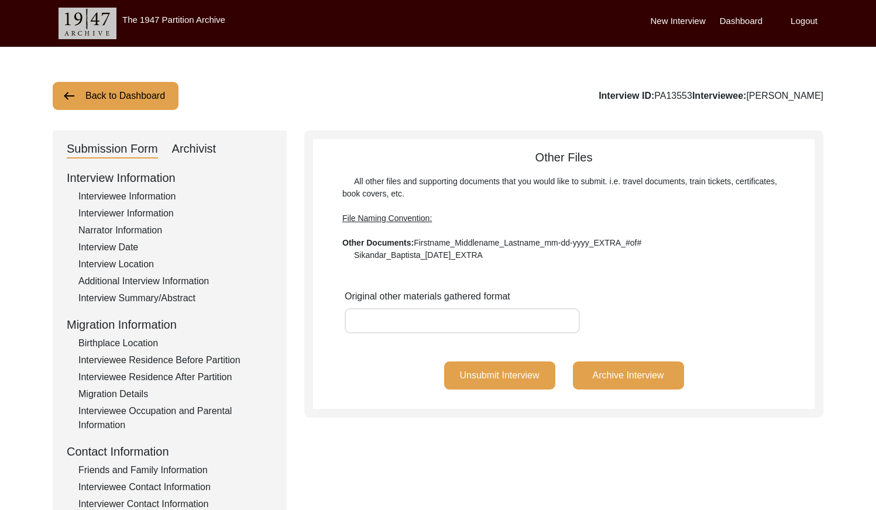
click at [132, 95] on button "Back to Dashboard" at bounding box center [116, 96] width 126 height 28
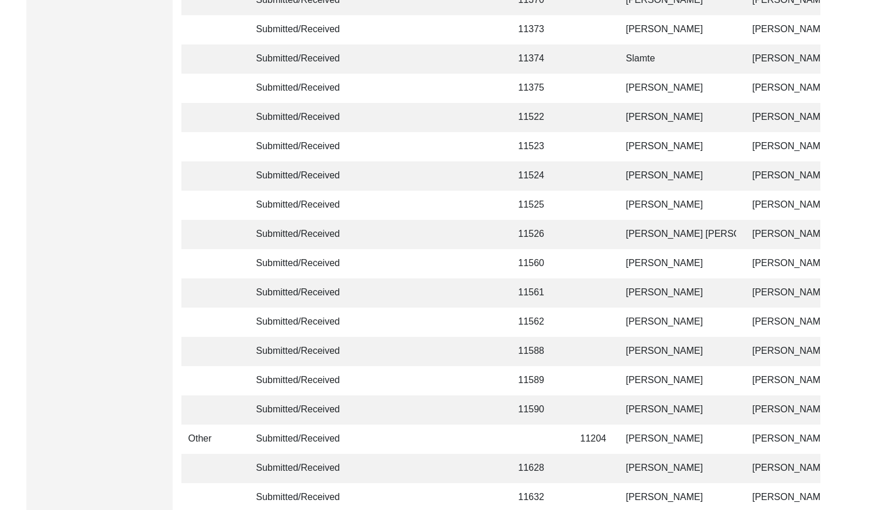
scroll to position [2765, 0]
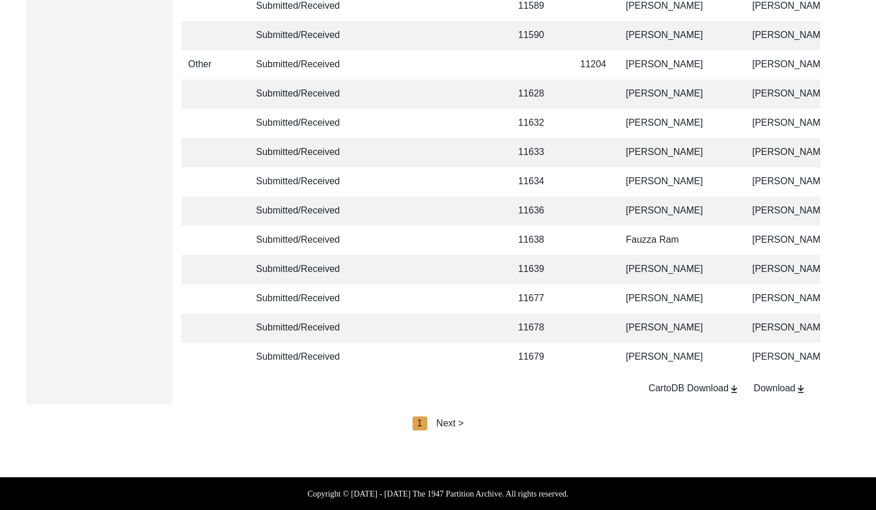
click at [456, 424] on div "Next >" at bounding box center [451, 424] width 28 height 14
drag, startPoint x: 475, startPoint y: 424, endPoint x: 481, endPoint y: 425, distance: 6.5
click at [475, 424] on div "Next >" at bounding box center [477, 424] width 28 height 14
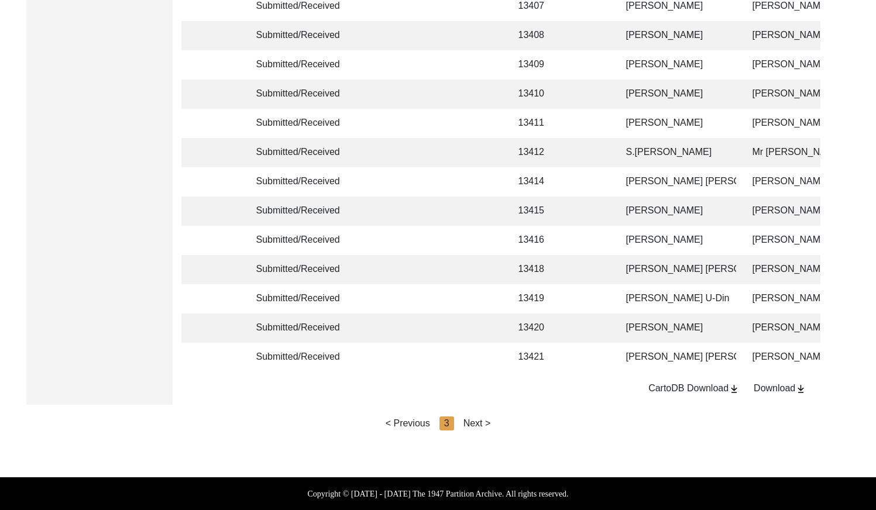
click at [484, 424] on div "Next >" at bounding box center [477, 424] width 28 height 14
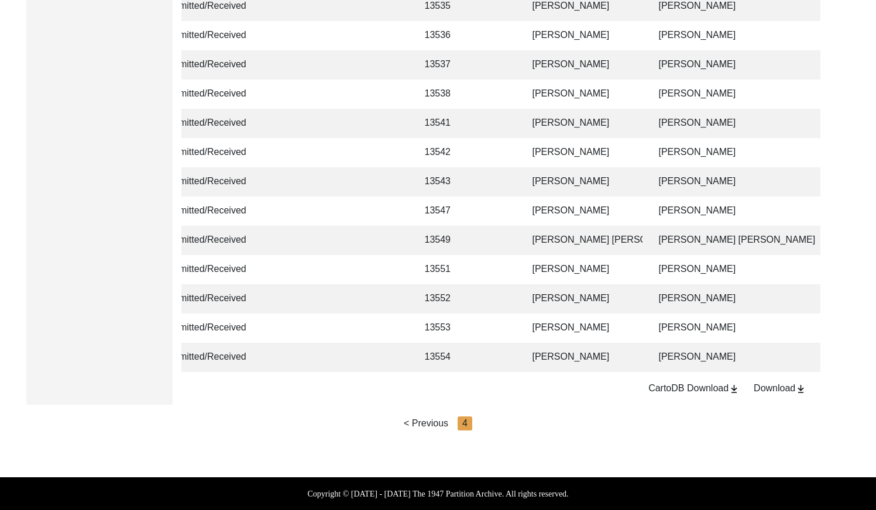
scroll to position [0, 127]
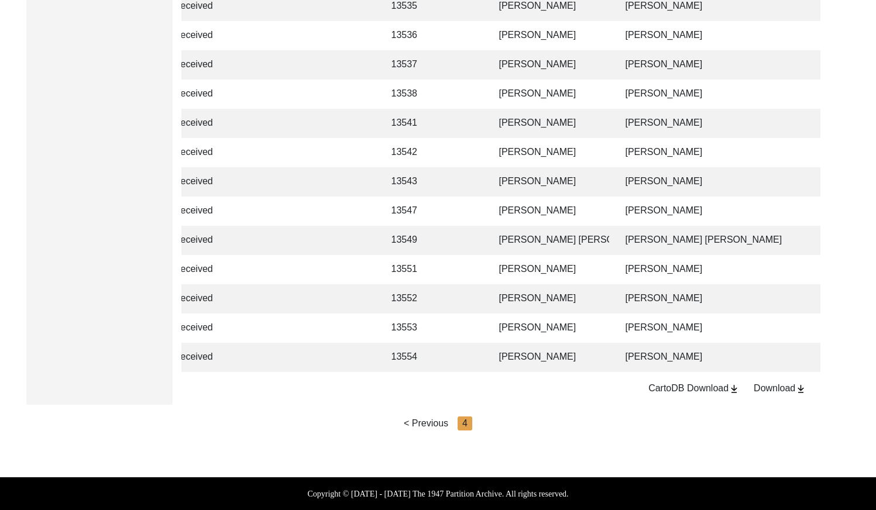
click at [511, 344] on td "[PERSON_NAME]" at bounding box center [550, 357] width 117 height 29
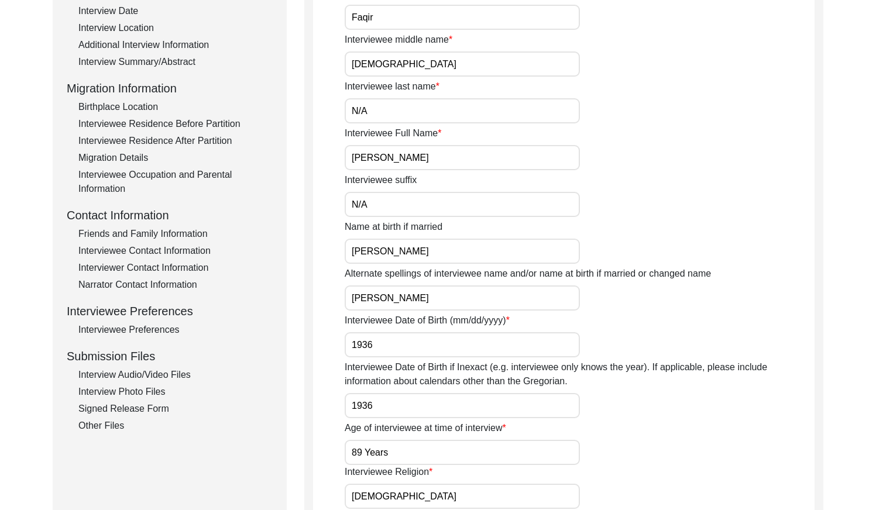
scroll to position [119, 0]
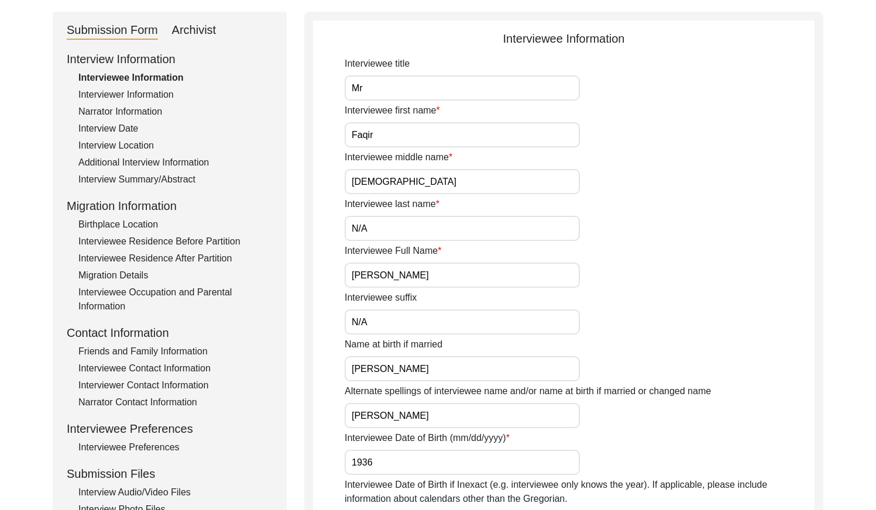
click at [133, 92] on div "Interviewer Information" at bounding box center [175, 95] width 194 height 14
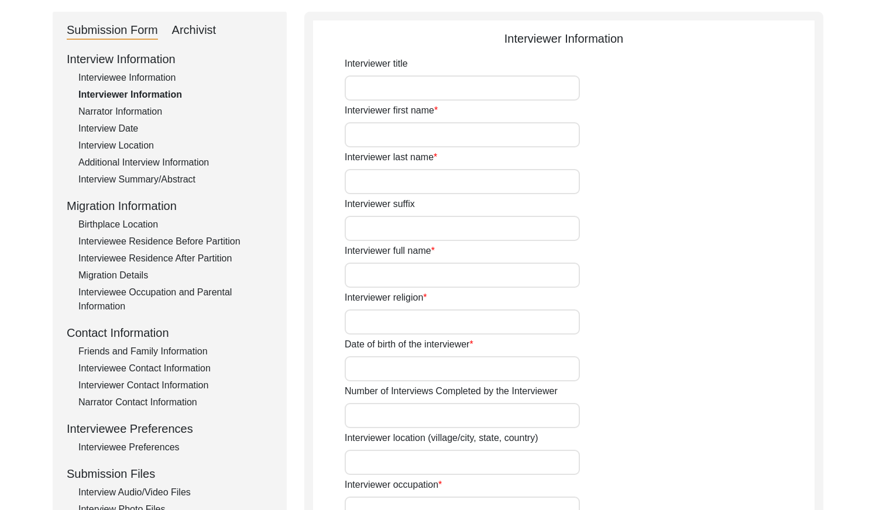
type input "Mr"
type input "[DEMOGRAPHIC_DATA]"
type input "[PERSON_NAME]"
type input "N/A"
type input "[PERSON_NAME]"
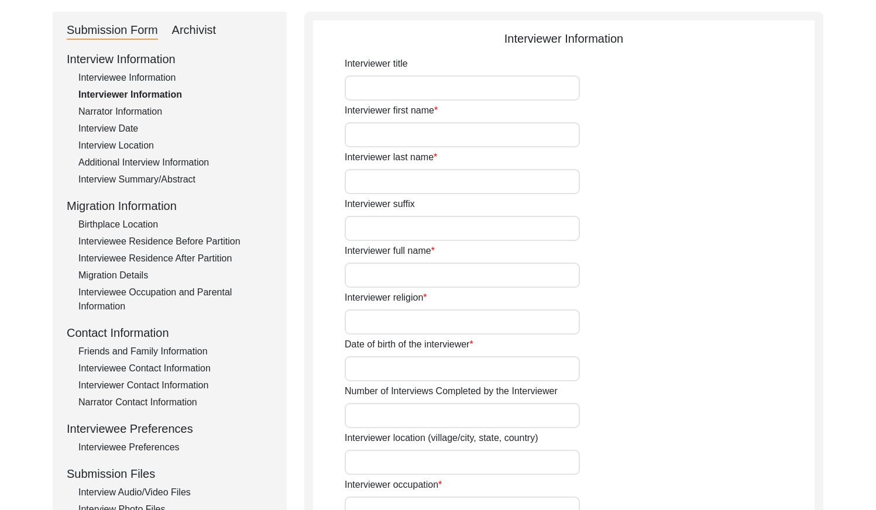
type input "[DEMOGRAPHIC_DATA]"
type input "[DATE]"
type input "[GEOGRAPHIC_DATA], [GEOGRAPHIC_DATA], [GEOGRAPHIC_DATA]"
type input "Retired Govt Servant"
type input "Mr"
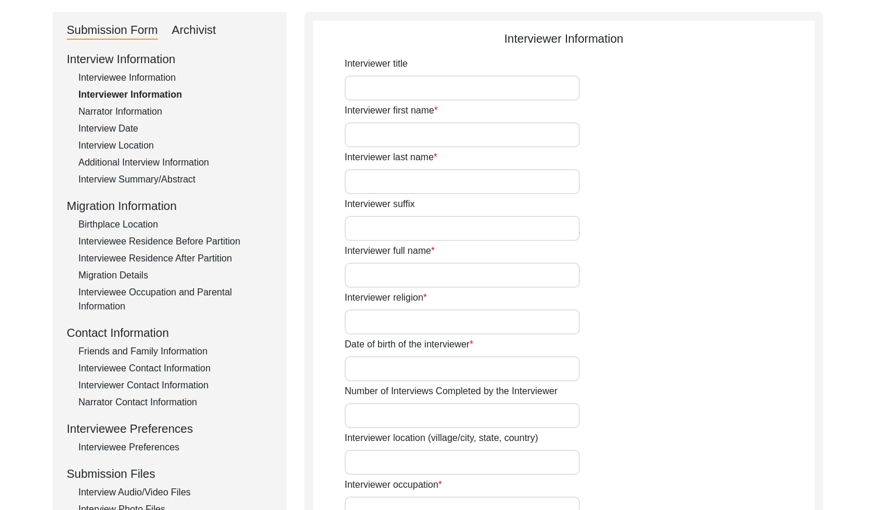
type input "[DEMOGRAPHIC_DATA]"
type input "[PERSON_NAME]"
type input "N/A"
type input "[PERSON_NAME]"
type textarea "A graduate in the subjects of education and [DEMOGRAPHIC_DATA] history."
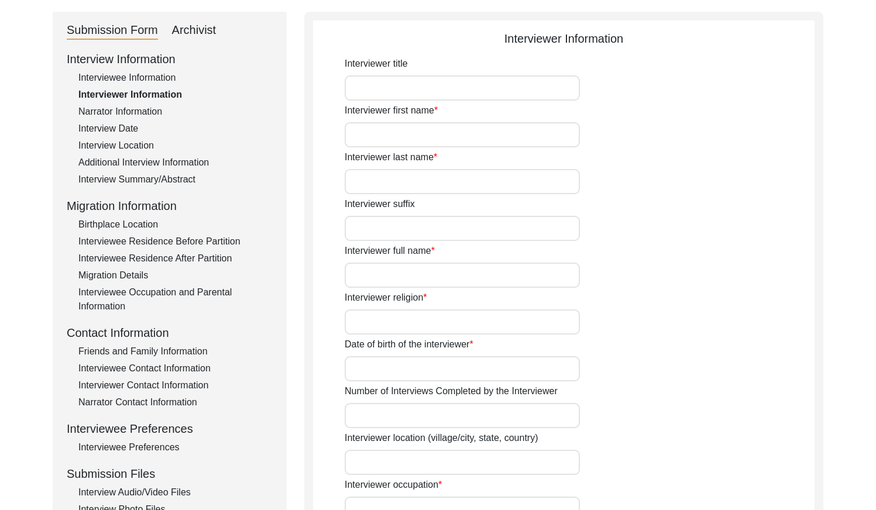
type input "Punjabi"
type input "Malwai"
type textarea "N/A"
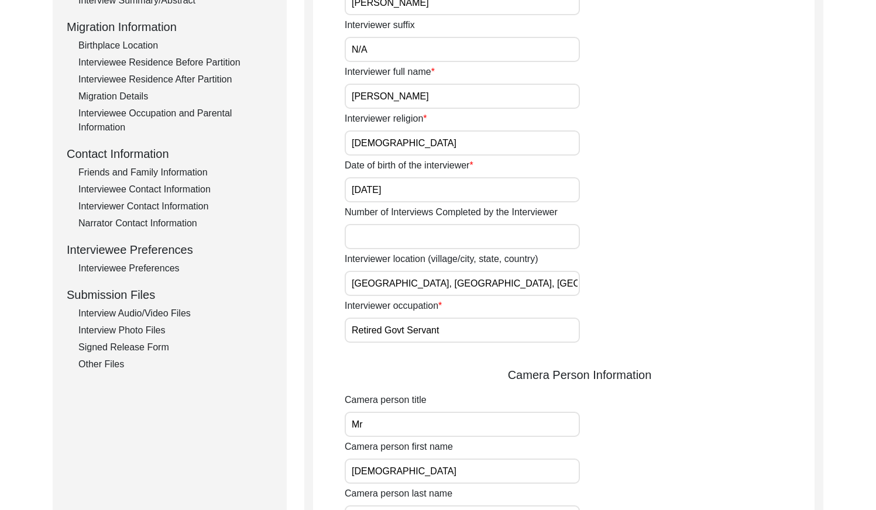
scroll to position [0, 0]
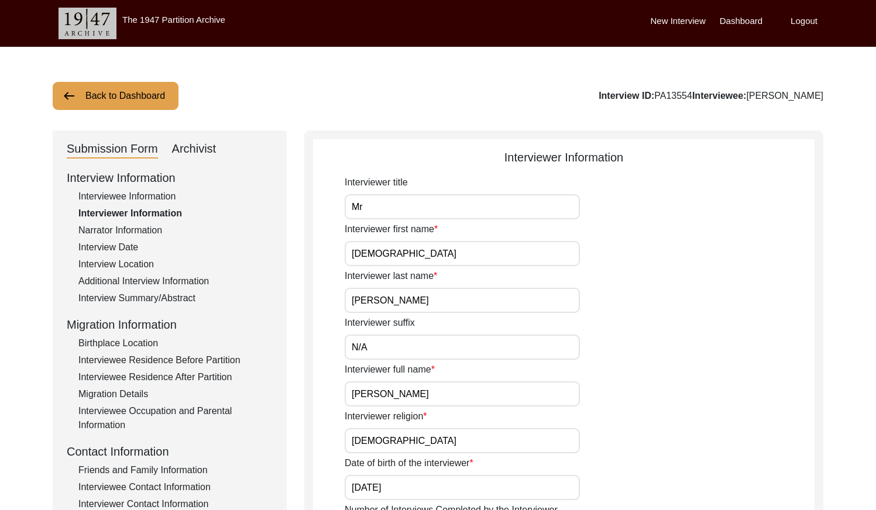
click at [143, 230] on div "Narrator Information" at bounding box center [175, 231] width 194 height 14
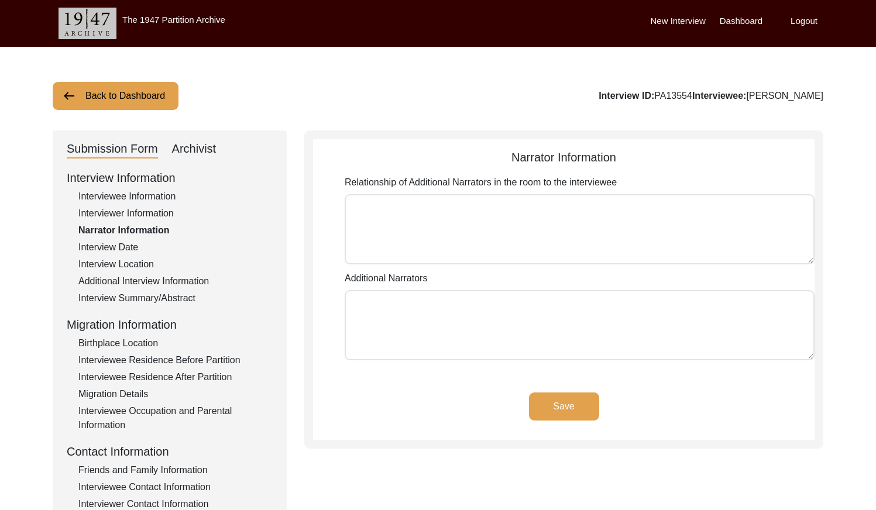
type textarea "N/A"
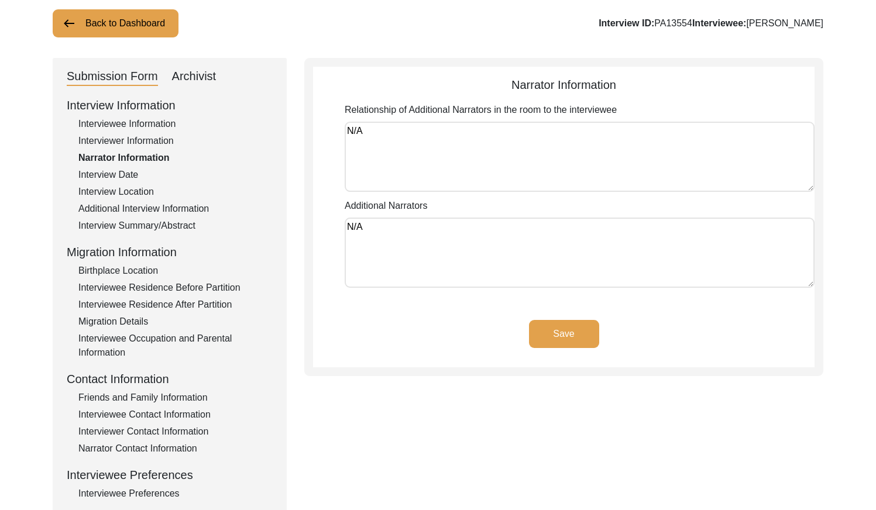
scroll to position [80, 0]
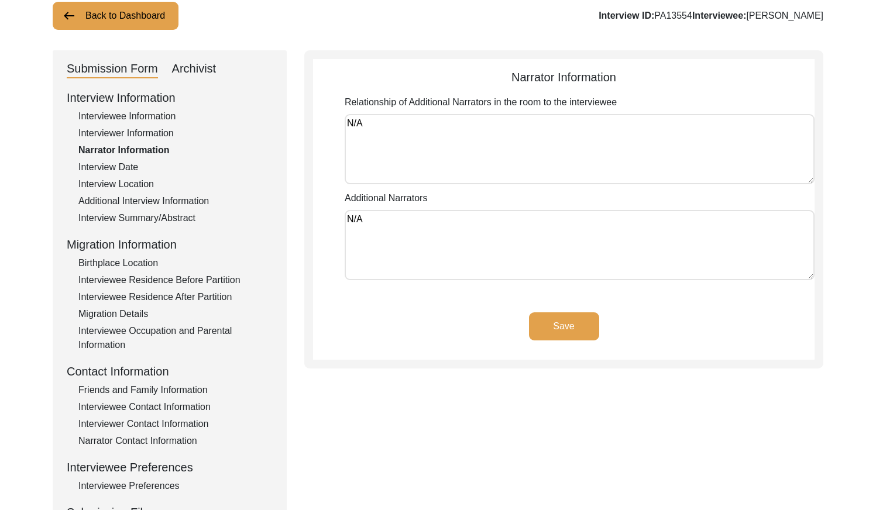
click at [110, 164] on div "Interview Date" at bounding box center [175, 167] width 194 height 14
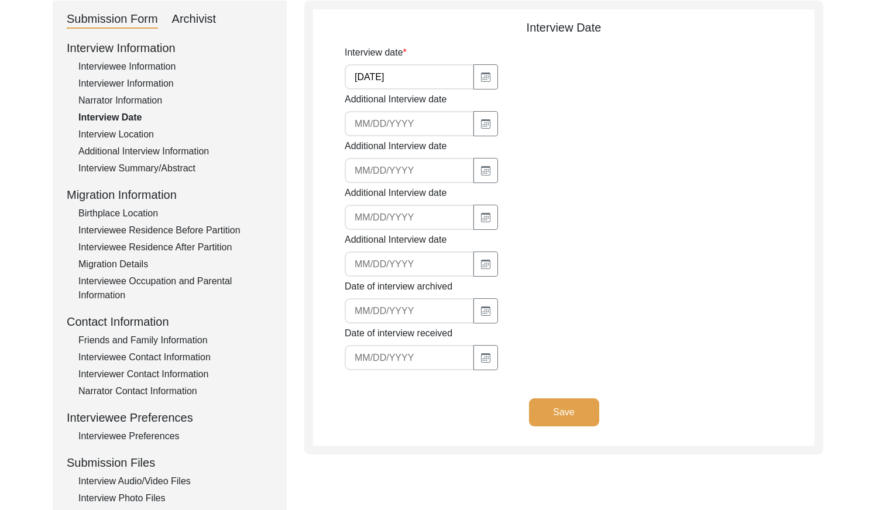
scroll to position [133, 0]
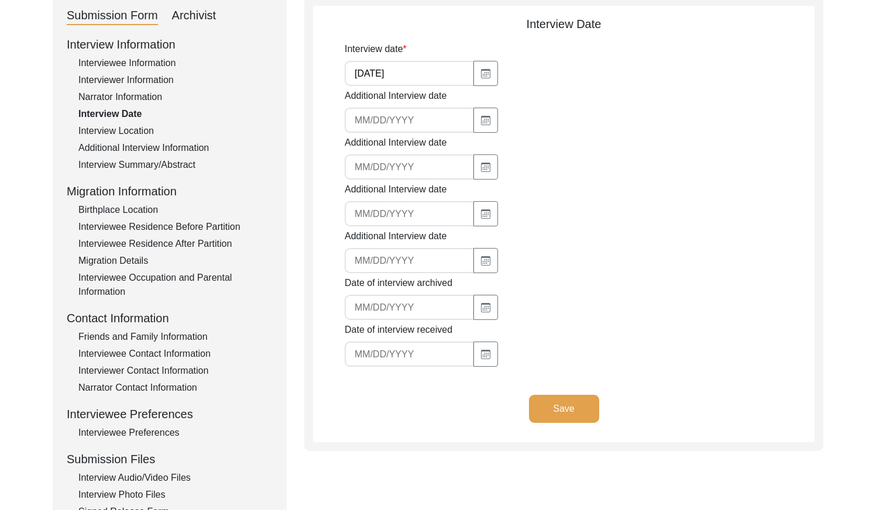
click at [113, 132] on div "Interview Location" at bounding box center [175, 131] width 194 height 14
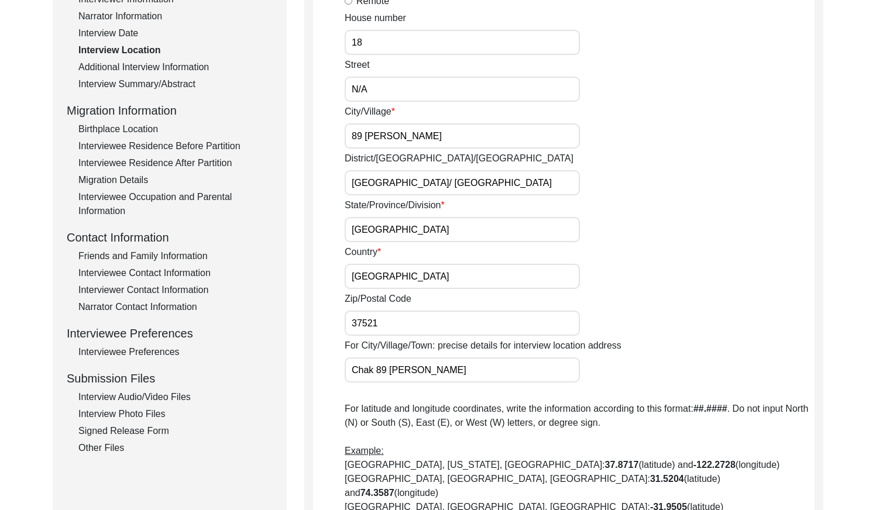
scroll to position [205, 0]
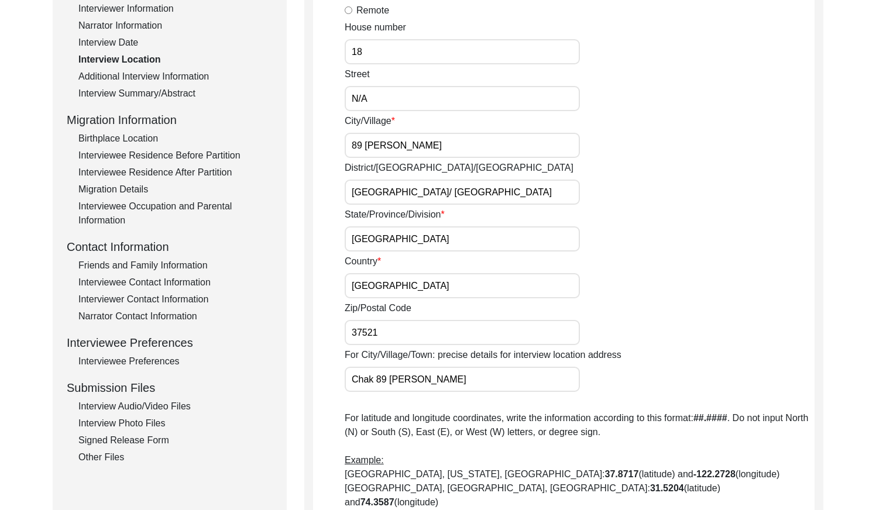
click at [166, 73] on div "Additional Interview Information" at bounding box center [175, 77] width 194 height 14
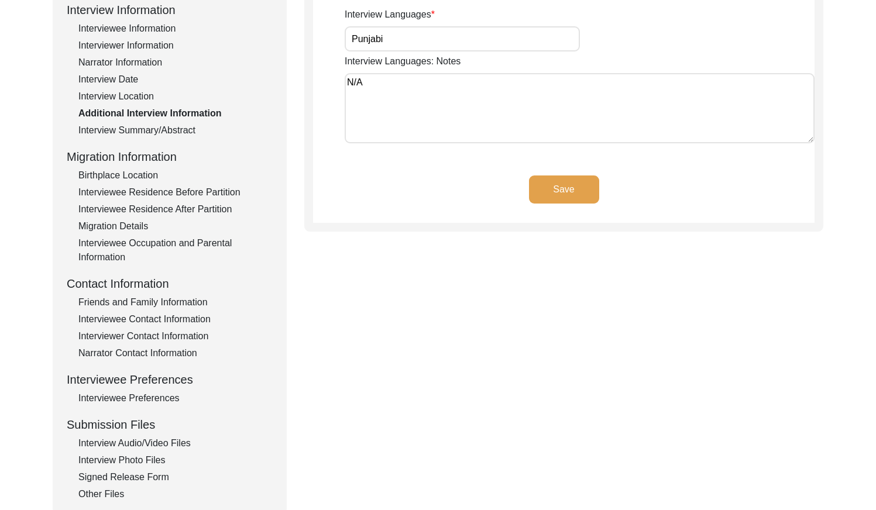
scroll to position [174, 0]
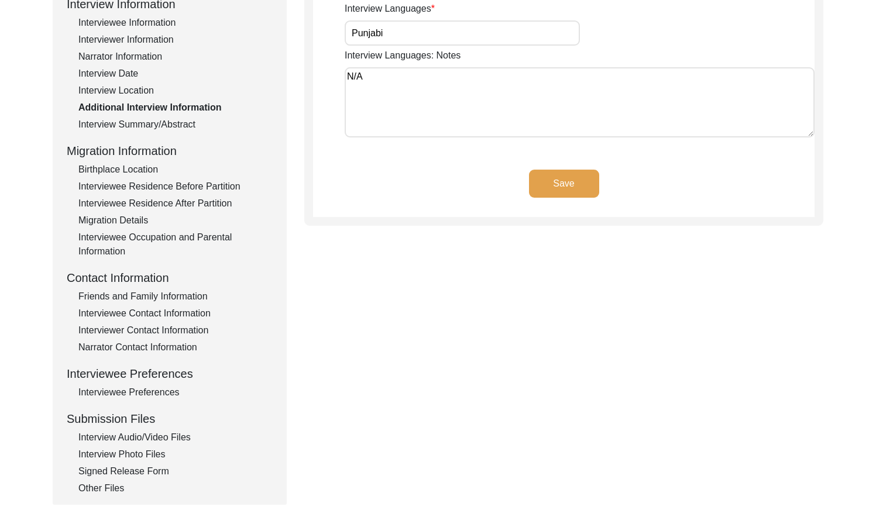
click at [150, 125] on div "Interview Summary/Abstract" at bounding box center [175, 125] width 194 height 14
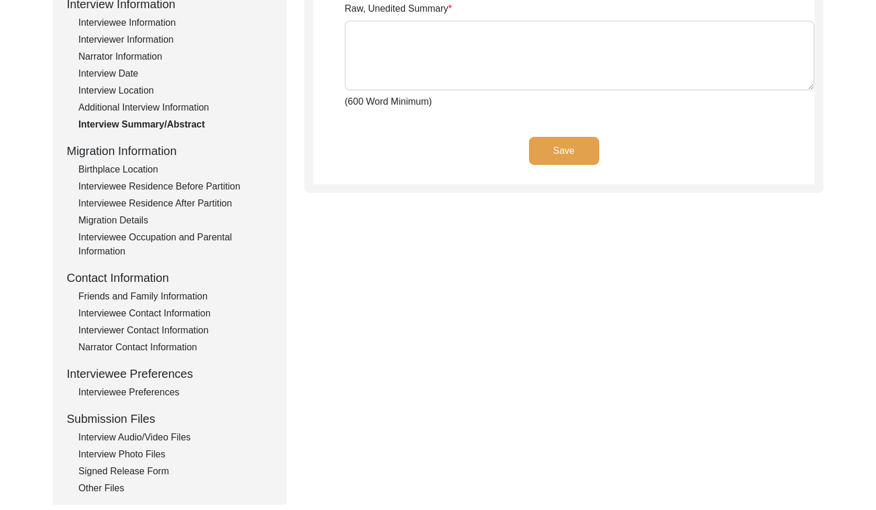
type textarea "[PERSON_NAME] [PERSON_NAME] [PERSON_NAME] son of Beer Deen, [GEOGRAPHIC_DATA], …"
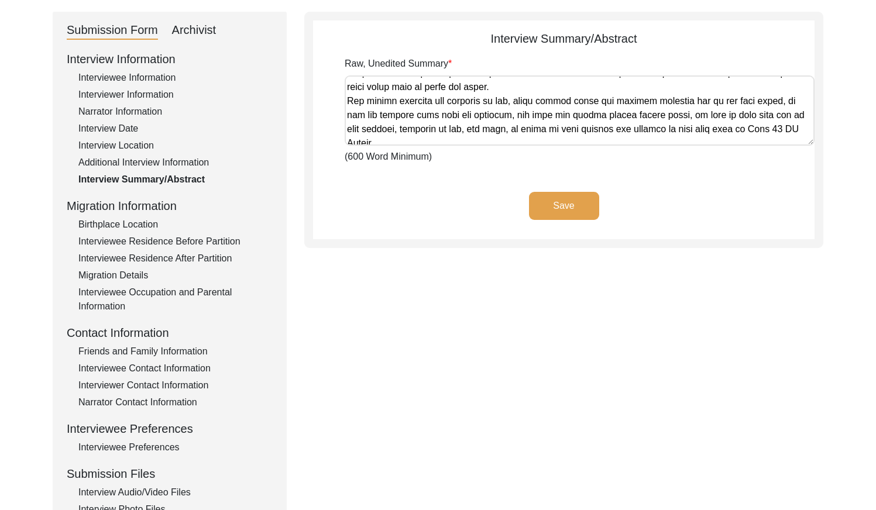
scroll to position [693, 0]
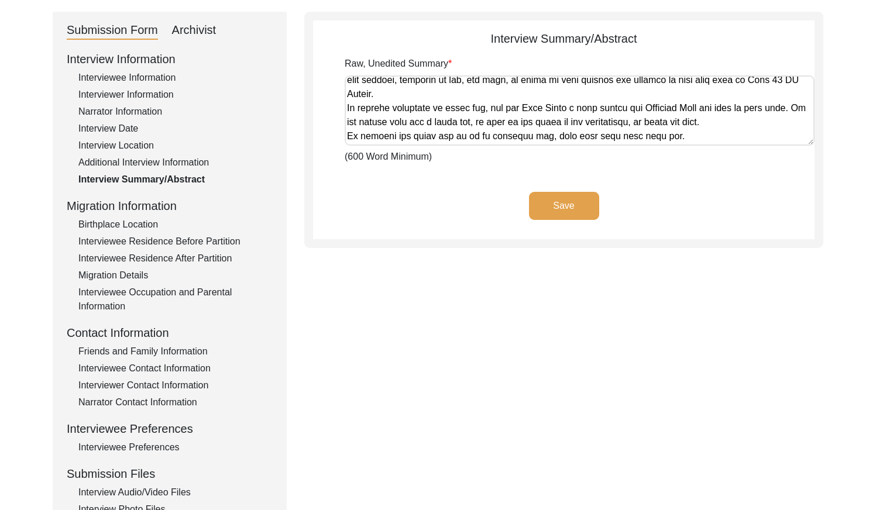
click at [92, 223] on div "Birthplace Location" at bounding box center [175, 225] width 194 height 14
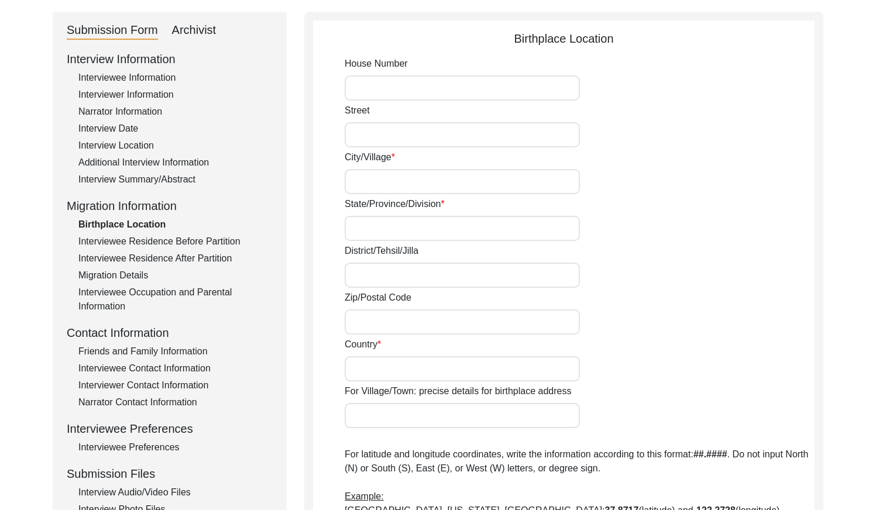
type input "N/A"
type input "Narur"
type input "[GEOGRAPHIC_DATA]"
type input "[GEOGRAPHIC_DATA]/ [GEOGRAPHIC_DATA]"
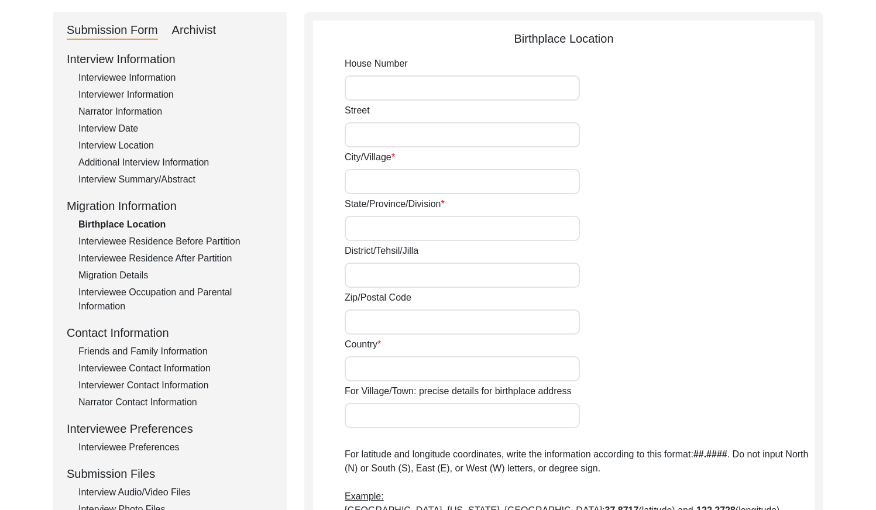
type input "144001"
type input "[GEOGRAPHIC_DATA]"
type input "Narur"
type input "[GEOGRAPHIC_DATA], [GEOGRAPHIC_DATA], [GEOGRAPHIC_DATA]"
type input "N/A"
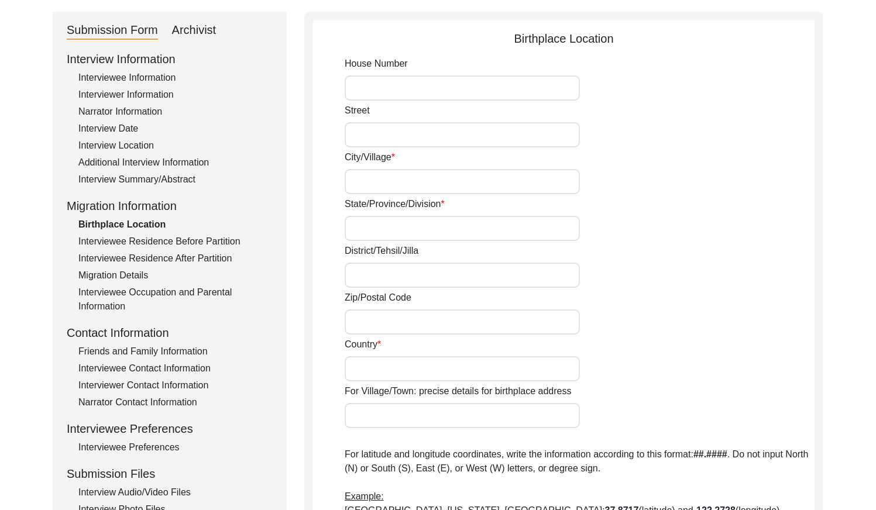
type input "N/A"
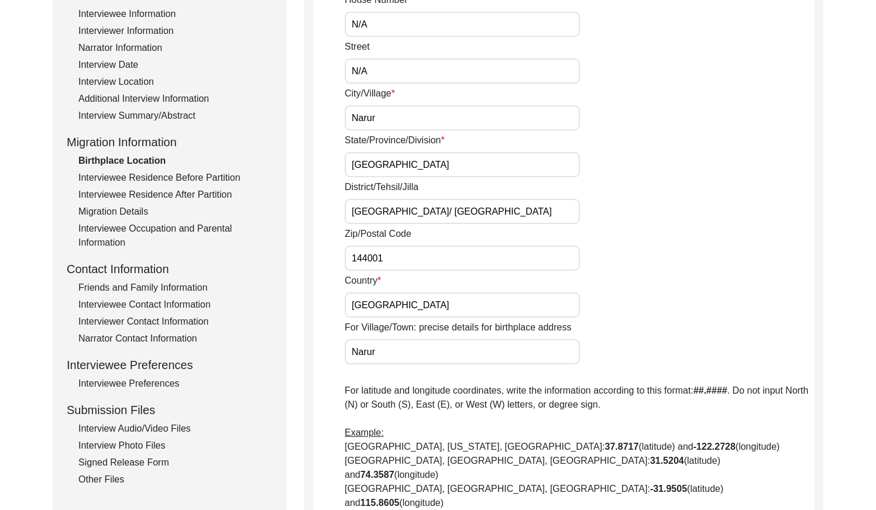
scroll to position [132, 0]
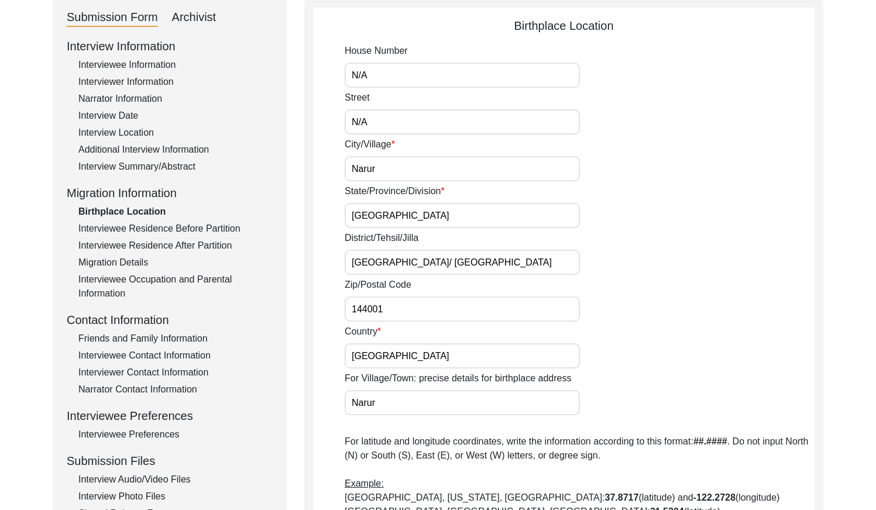
click at [163, 220] on div "Interview Information Interviewee Information Interviewer Information Narrator …" at bounding box center [170, 287] width 206 height 500
click at [187, 228] on div "Interviewee Residence Before Partition" at bounding box center [175, 229] width 194 height 14
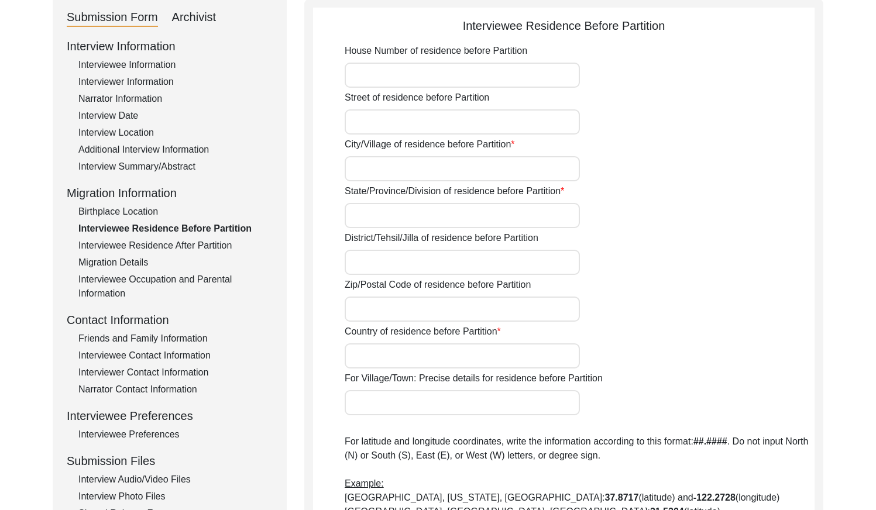
type input "N/A"
type input "Narur"
type input "[GEOGRAPHIC_DATA]"
type input "[GEOGRAPHIC_DATA]/ [GEOGRAPHIC_DATA]"
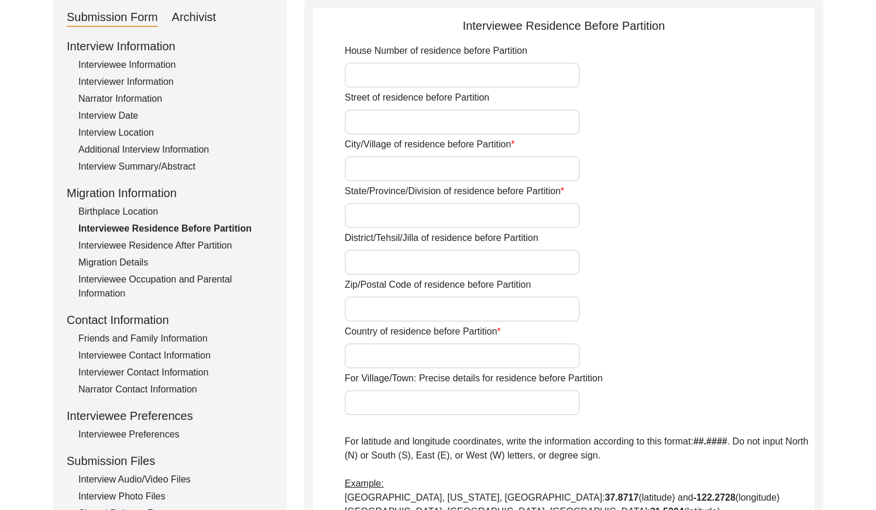
type input "144001"
type input "[GEOGRAPHIC_DATA]"
type input "Narur"
type input "[GEOGRAPHIC_DATA], [GEOGRAPHIC_DATA], [GEOGRAPHIC_DATA]"
type input "N/A"
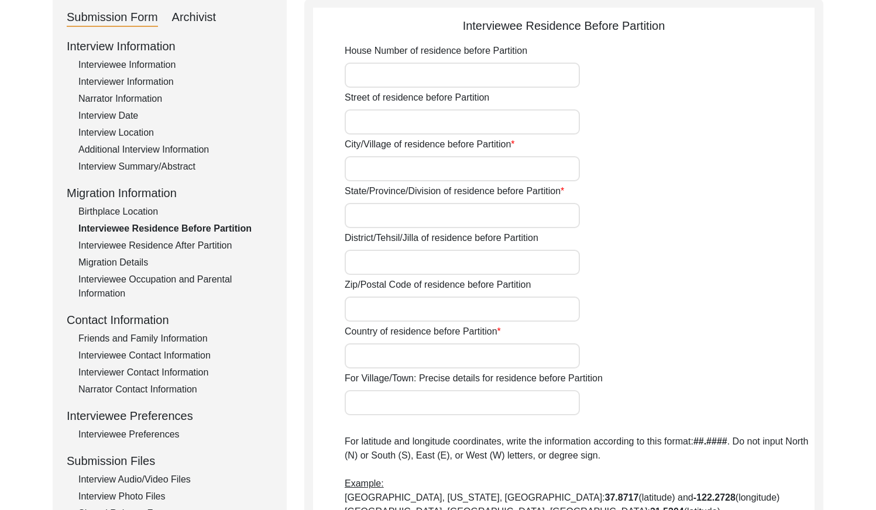
type input "N/A"
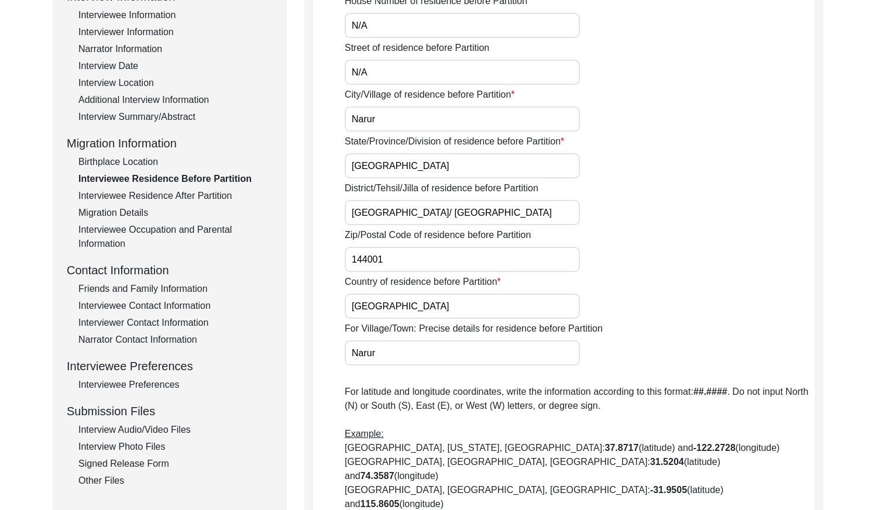
scroll to position [137, 0]
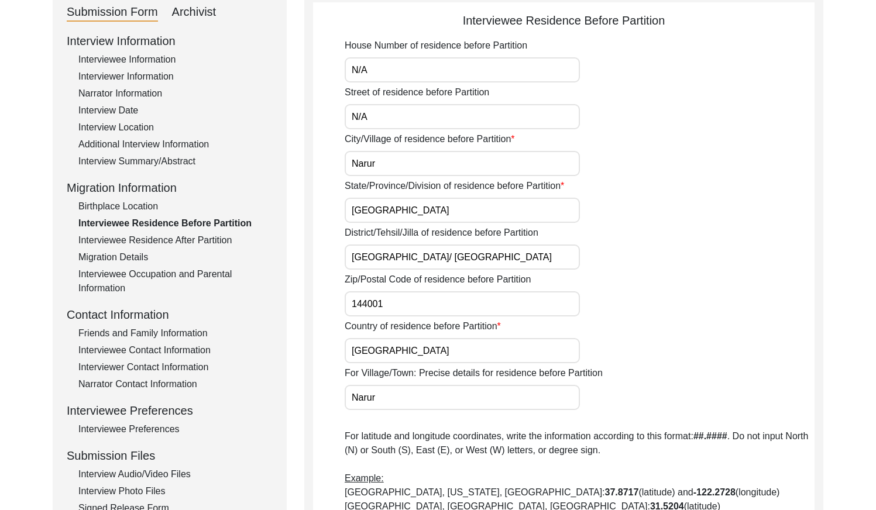
drag, startPoint x: 207, startPoint y: 240, endPoint x: 212, endPoint y: 239, distance: 6.1
click at [207, 240] on div "Interviewee Residence After Partition" at bounding box center [175, 240] width 194 height 14
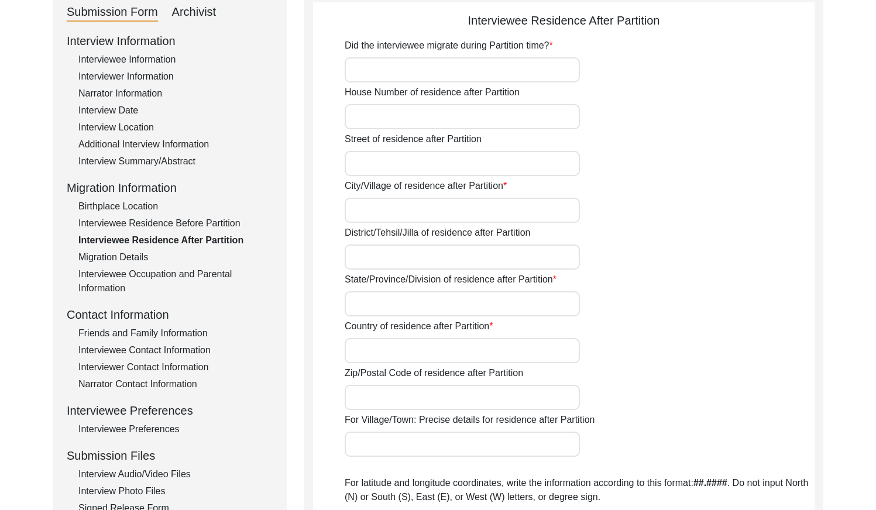
type input "Yes"
type input "N/A"
type input "[PERSON_NAME]"
type input "[GEOGRAPHIC_DATA]/ [GEOGRAPHIC_DATA]"
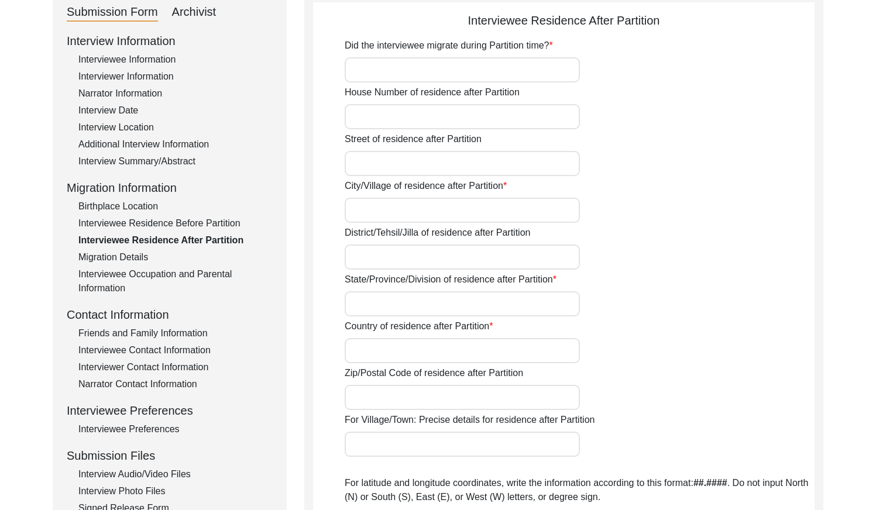
type input "[GEOGRAPHIC_DATA]"
type input "38000"
type input "[PERSON_NAME]/ [GEOGRAPHIC_DATA]"
type input "[PERSON_NAME], [GEOGRAPHIC_DATA], [GEOGRAPHIC_DATA]"
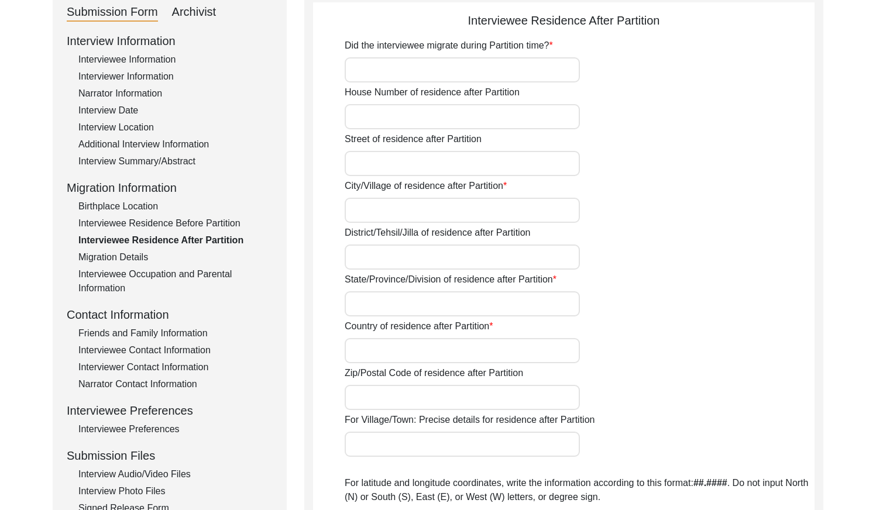
type input "N/A"
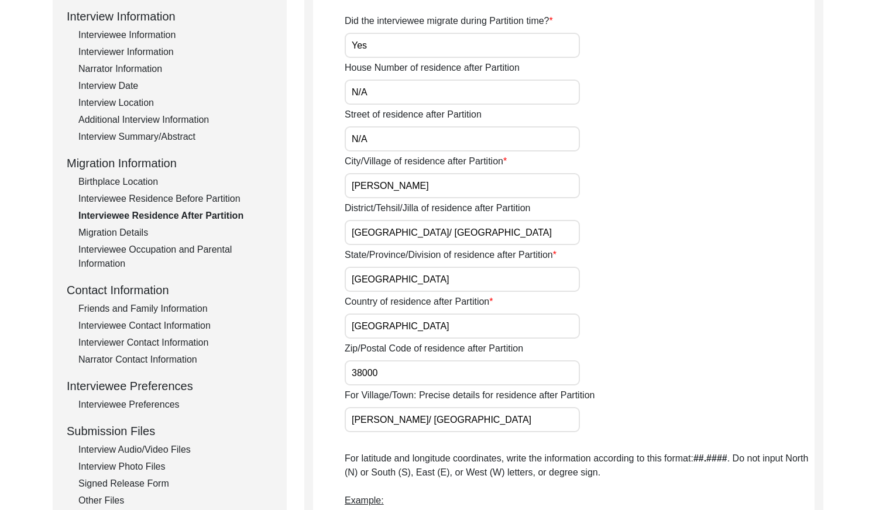
scroll to position [168, 0]
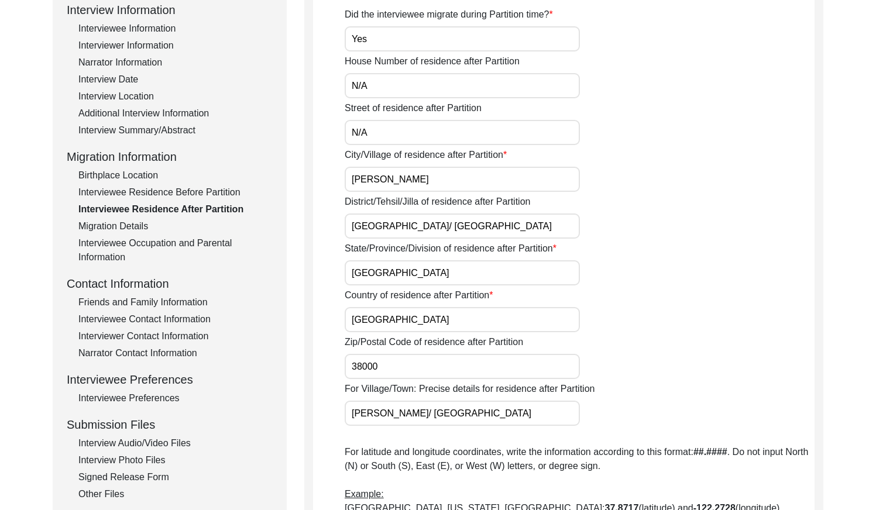
click at [145, 225] on div "Migration Details" at bounding box center [175, 226] width 194 height 14
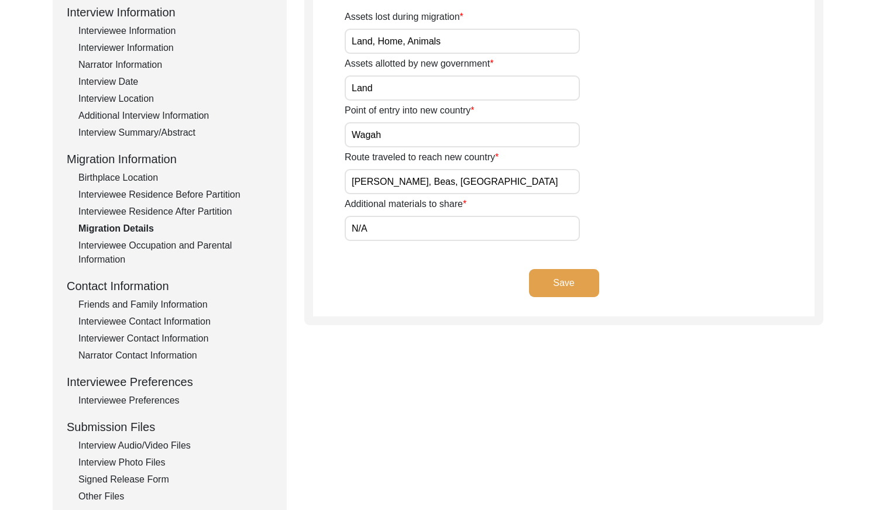
scroll to position [181, 0]
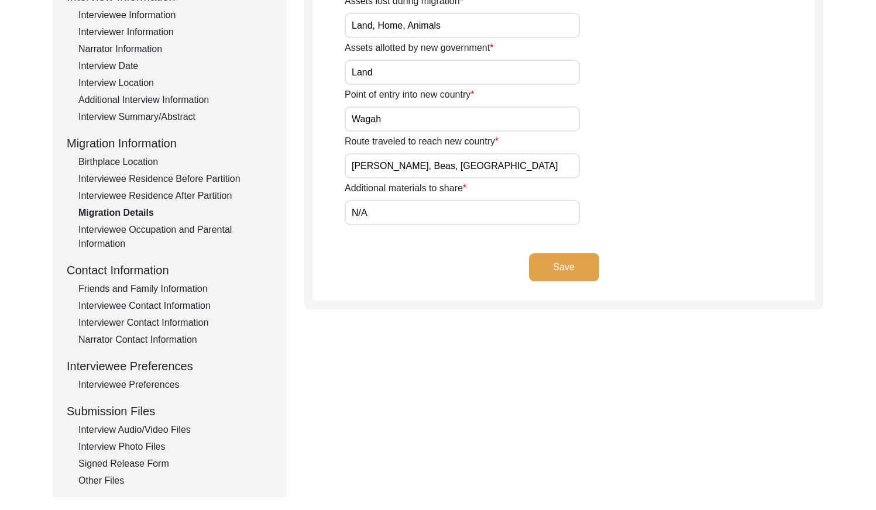
click at [202, 229] on div "Interviewee Occupation and Parental Information" at bounding box center [175, 237] width 194 height 28
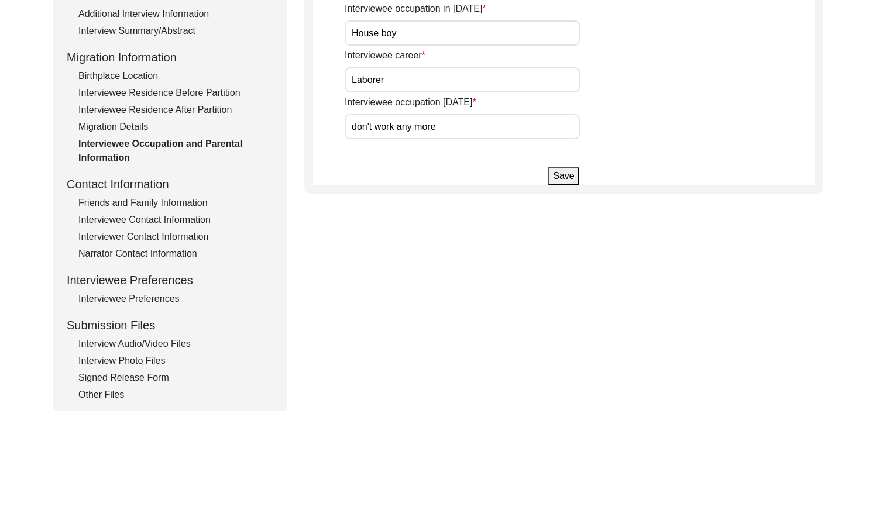
click at [146, 202] on div "Friends and Family Information" at bounding box center [175, 203] width 194 height 14
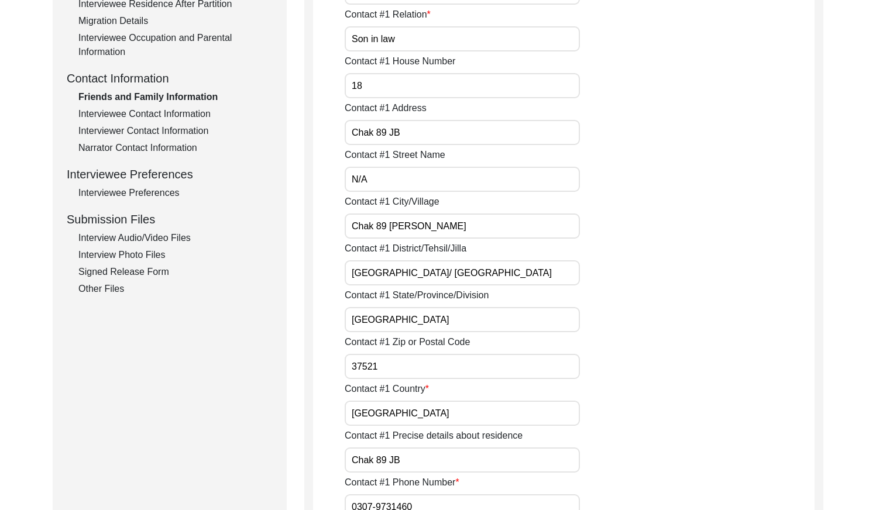
scroll to position [363, 0]
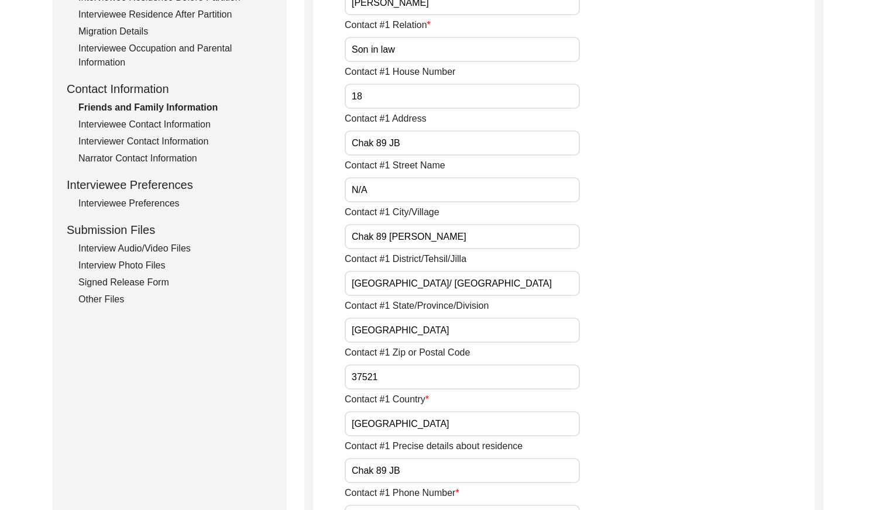
click at [166, 128] on div "Interviewee Contact Information" at bounding box center [175, 125] width 194 height 14
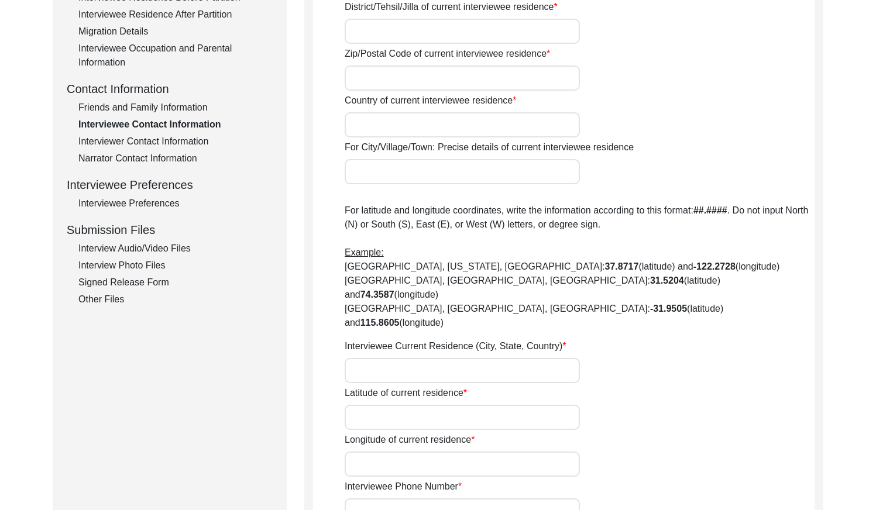
type input "18"
type input "N/A"
type input "Chak 89JB Rattana"
type input "[GEOGRAPHIC_DATA]"
type input "[GEOGRAPHIC_DATA]/ [GEOGRAPHIC_DATA]"
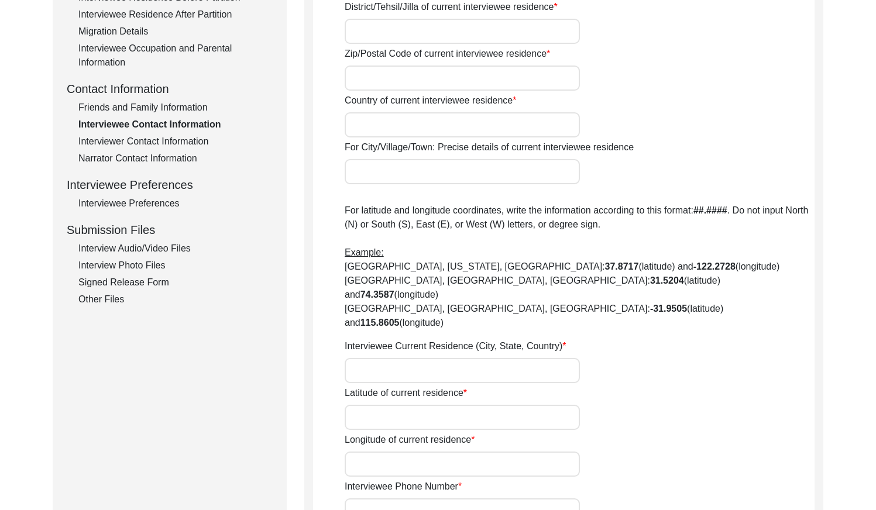
type input "37521"
type input "[GEOGRAPHIC_DATA]"
type input "Chak 89 [PERSON_NAME]"
type input "Chak 89 [PERSON_NAME], [GEOGRAPHIC_DATA], [GEOGRAPHIC_DATA]"
type input "N/A"
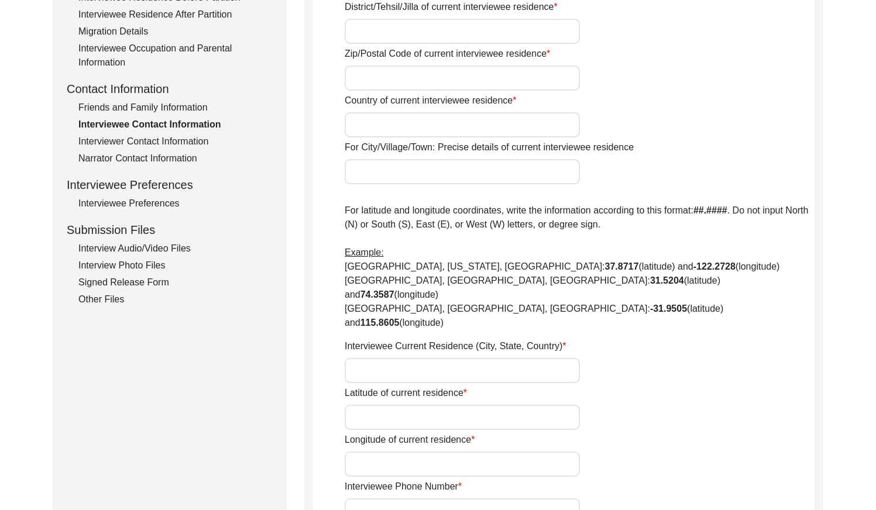
type input "N/A"
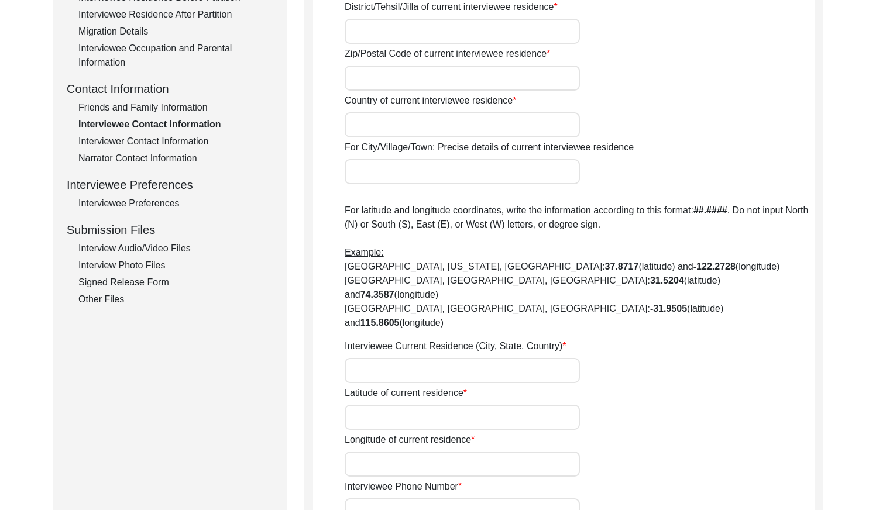
type input "N/A"
type textarea "N/A"
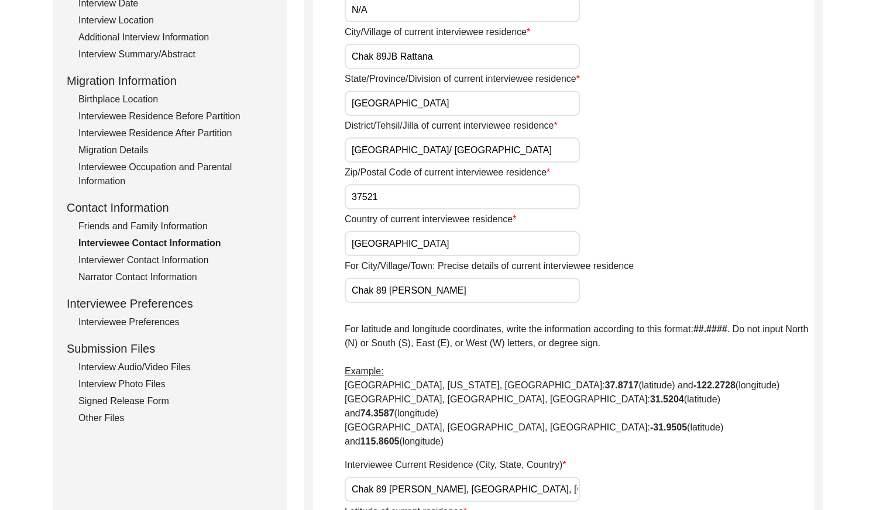
scroll to position [222, 0]
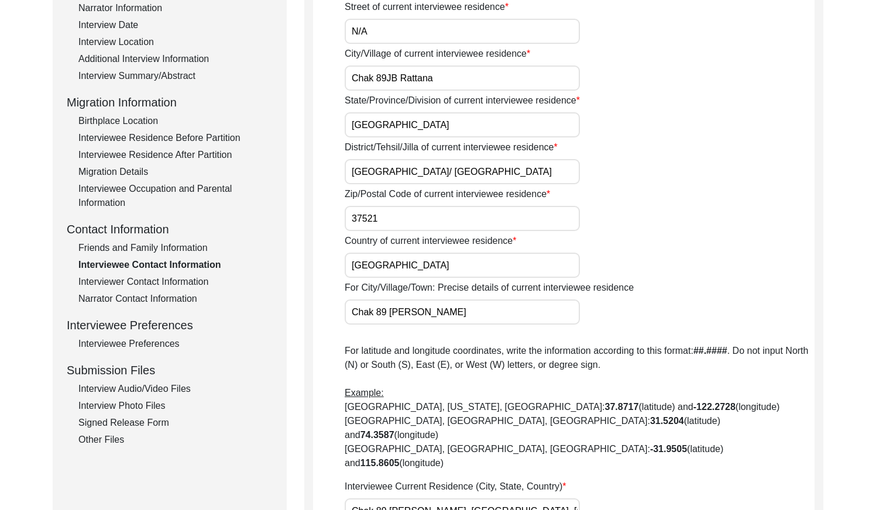
click at [180, 283] on div "Interviewer Contact Information" at bounding box center [175, 282] width 194 height 14
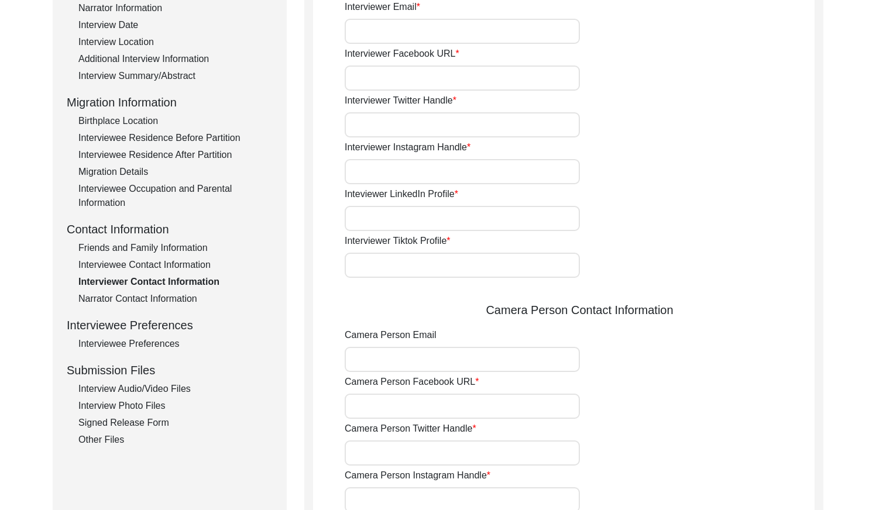
type input "03337682214"
type input "[EMAIL_ADDRESS][DOMAIN_NAME]"
type input "N/A"
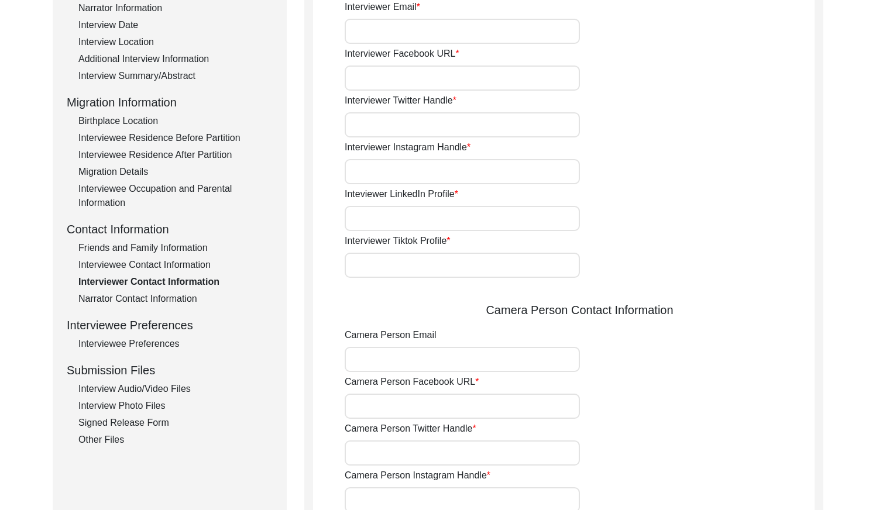
type input "N/A"
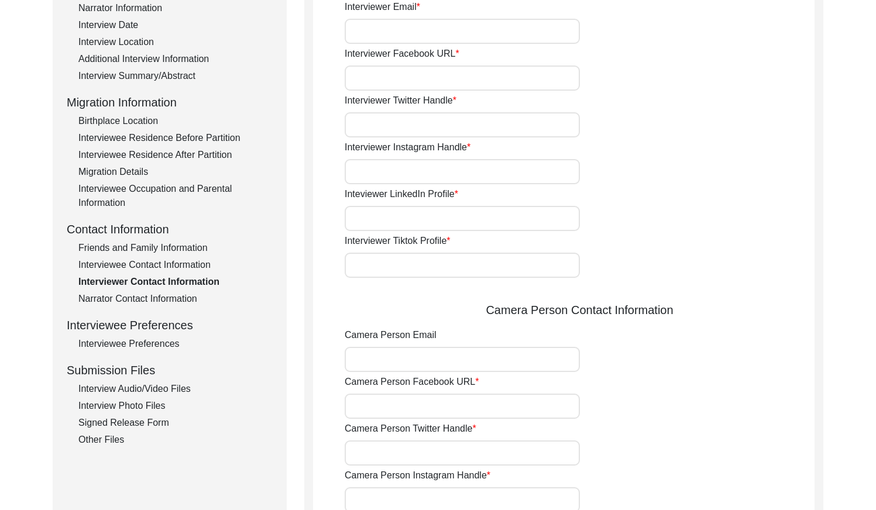
type input "N/A"
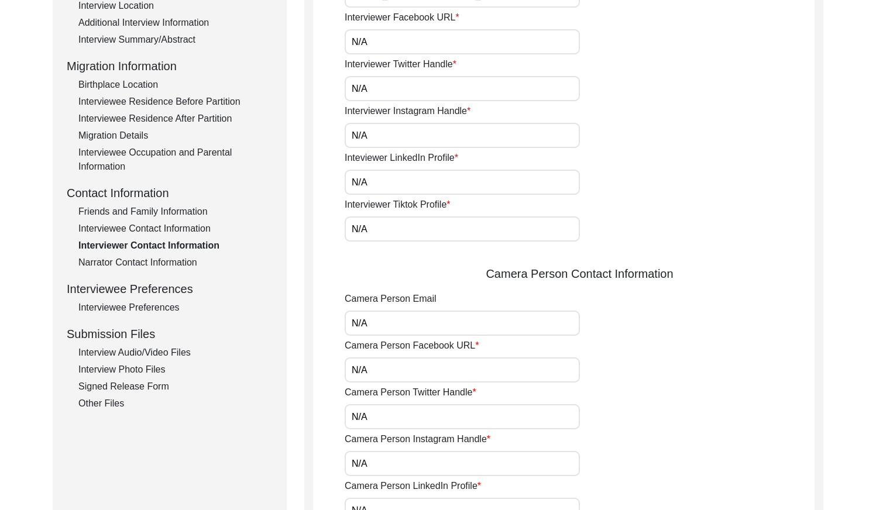
click at [156, 262] on div "Narrator Contact Information" at bounding box center [175, 263] width 194 height 14
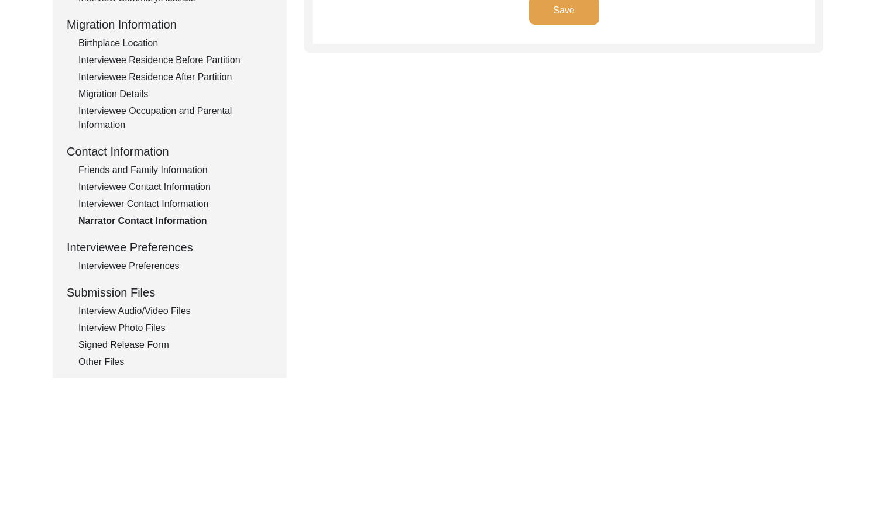
drag, startPoint x: 162, startPoint y: 262, endPoint x: 184, endPoint y: 262, distance: 22.2
click at [163, 262] on div "Interviewee Preferences" at bounding box center [175, 266] width 194 height 14
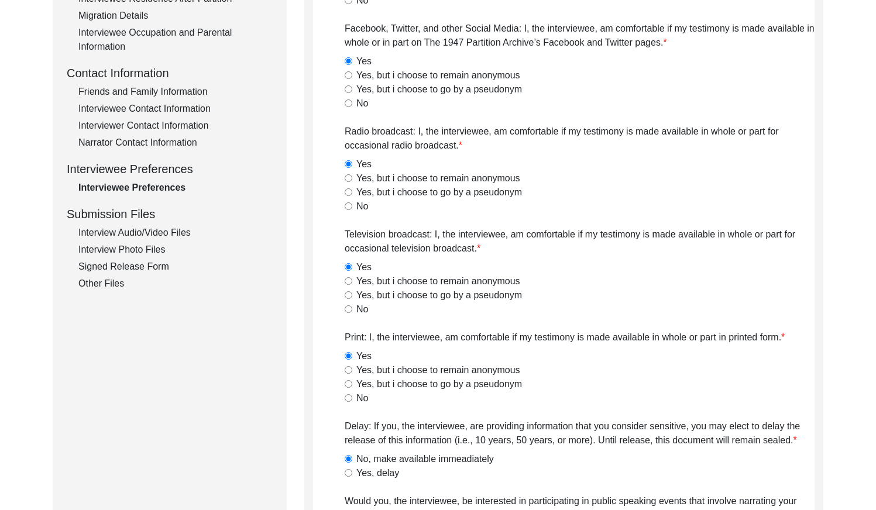
click at [181, 237] on div "Interview Audio/Video Files" at bounding box center [175, 233] width 194 height 14
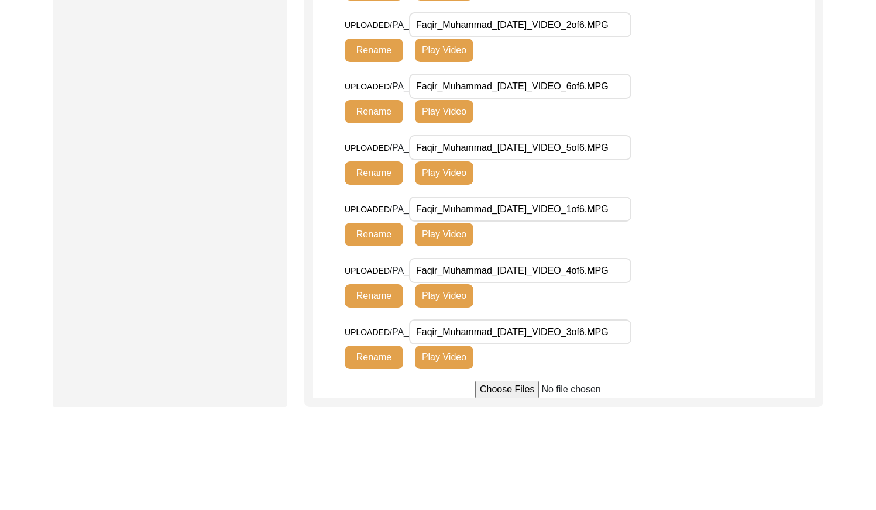
scroll to position [712, 0]
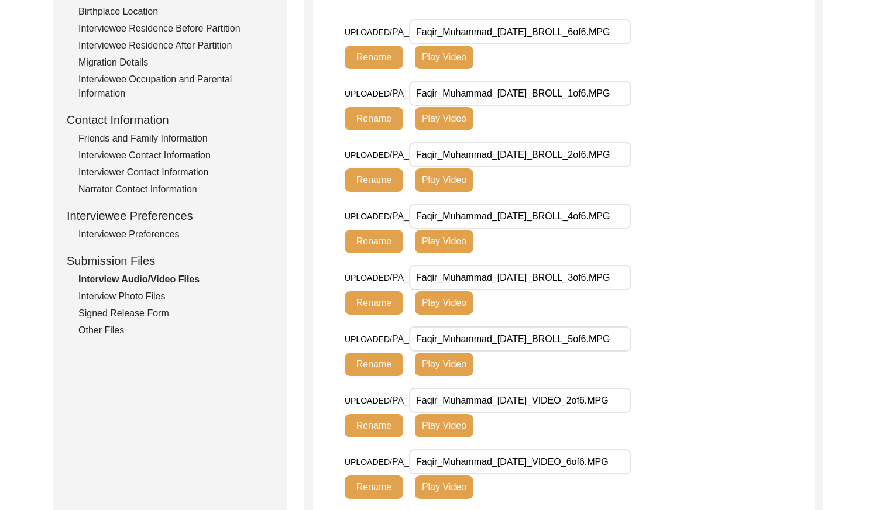
click at [105, 296] on div "Interview Photo Files" at bounding box center [175, 297] width 194 height 14
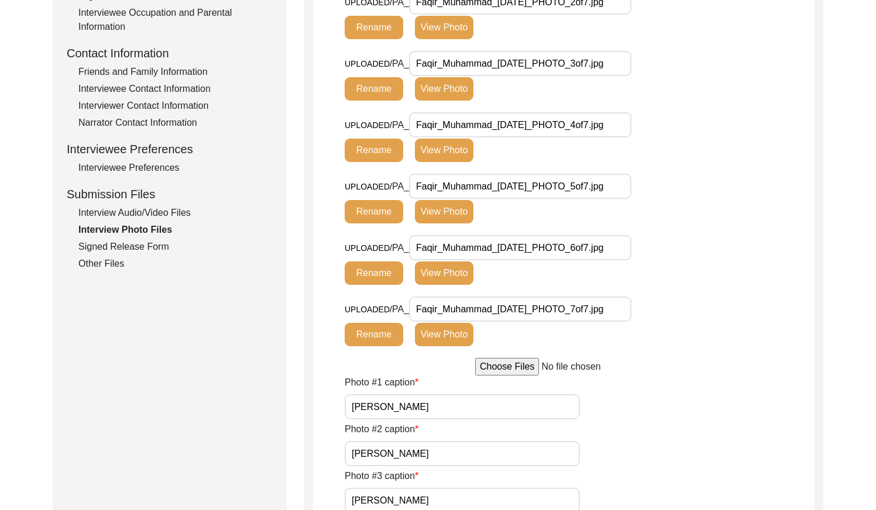
scroll to position [379, 0]
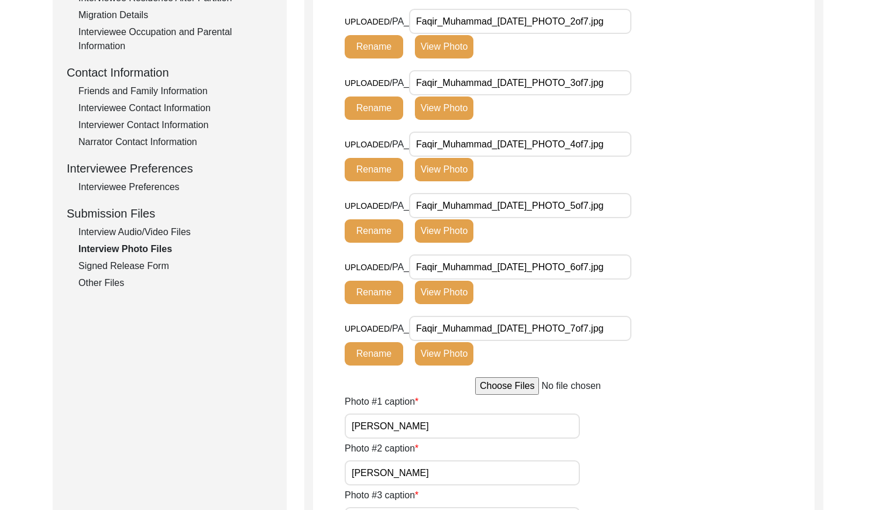
click at [147, 265] on div "Signed Release Form" at bounding box center [175, 266] width 194 height 14
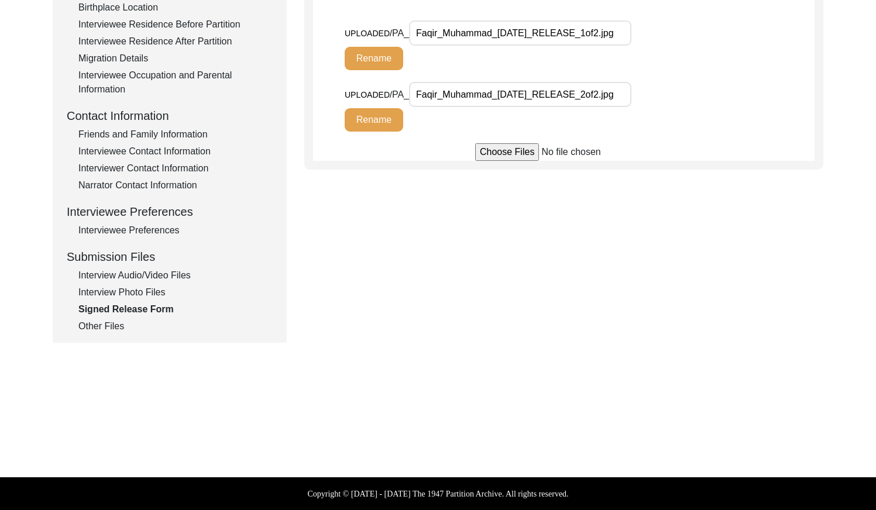
drag, startPoint x: 116, startPoint y: 321, endPoint x: 225, endPoint y: 314, distance: 109.7
click at [116, 321] on div "Other Files" at bounding box center [175, 326] width 194 height 14
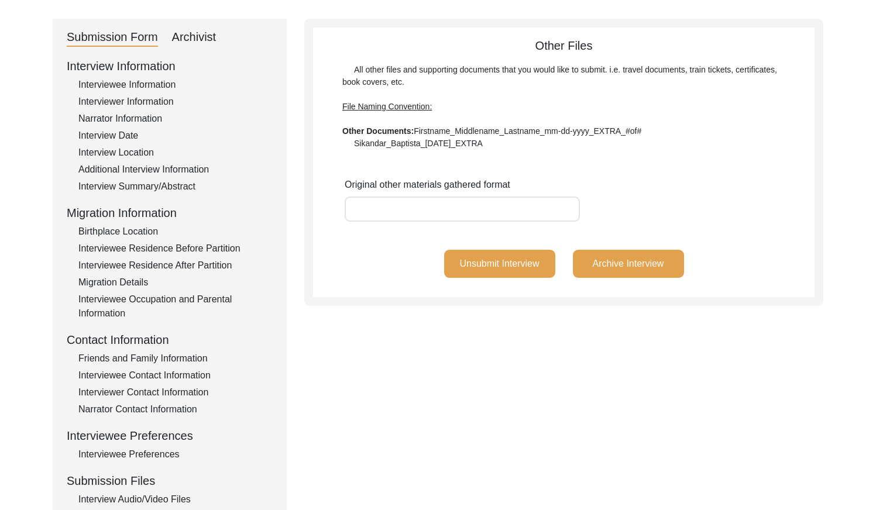
scroll to position [0, 0]
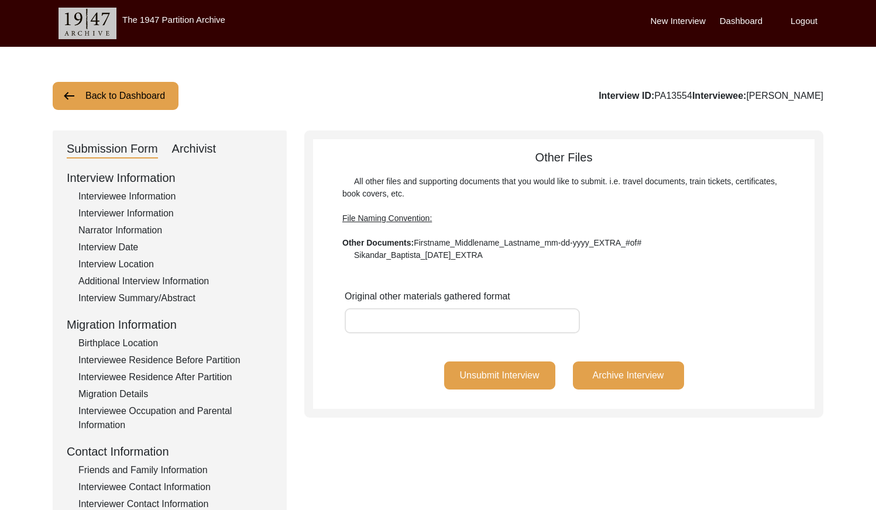
drag, startPoint x: 690, startPoint y: 95, endPoint x: 654, endPoint y: 95, distance: 36.3
click at [654, 95] on div "Interview ID: PA13554 Interviewee: [PERSON_NAME]" at bounding box center [711, 96] width 225 height 14
copy div "PA13554"
click at [154, 98] on button "Back to Dashboard" at bounding box center [116, 96] width 126 height 28
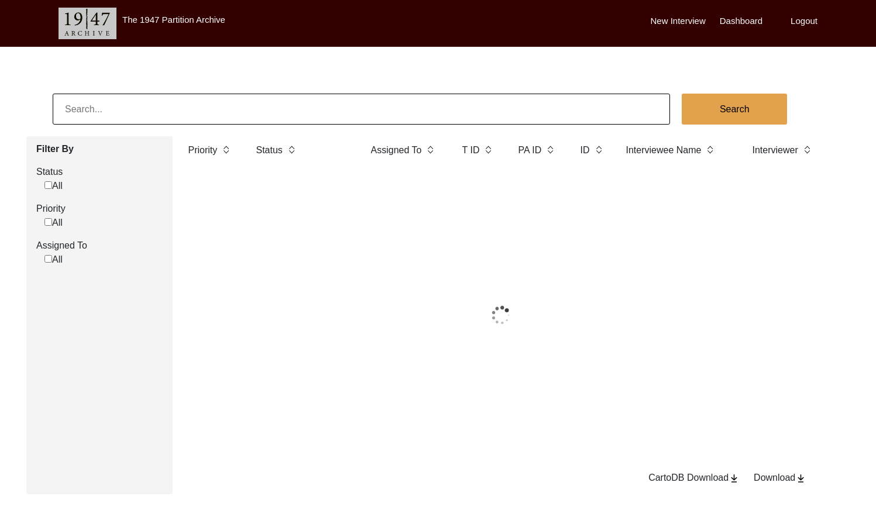
click at [183, 103] on input at bounding box center [361, 109] width 617 height 31
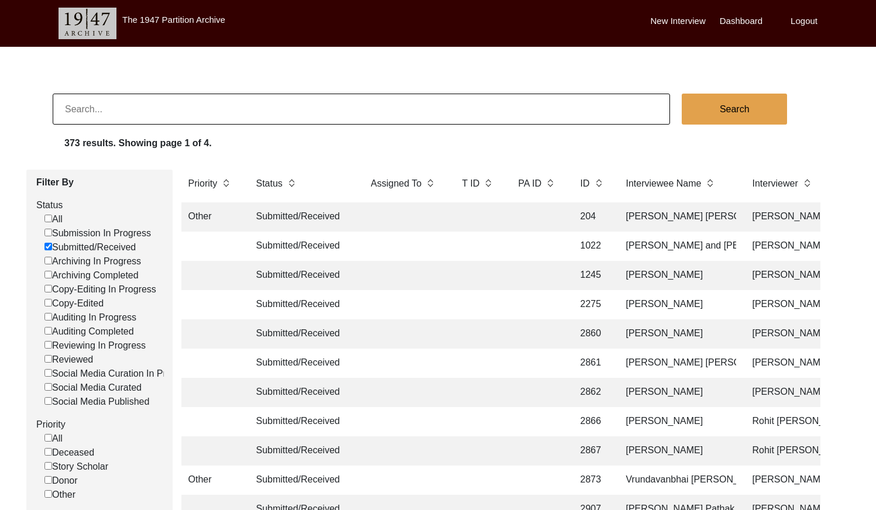
paste input "11140"
type input "11140"
checkbox input "false"
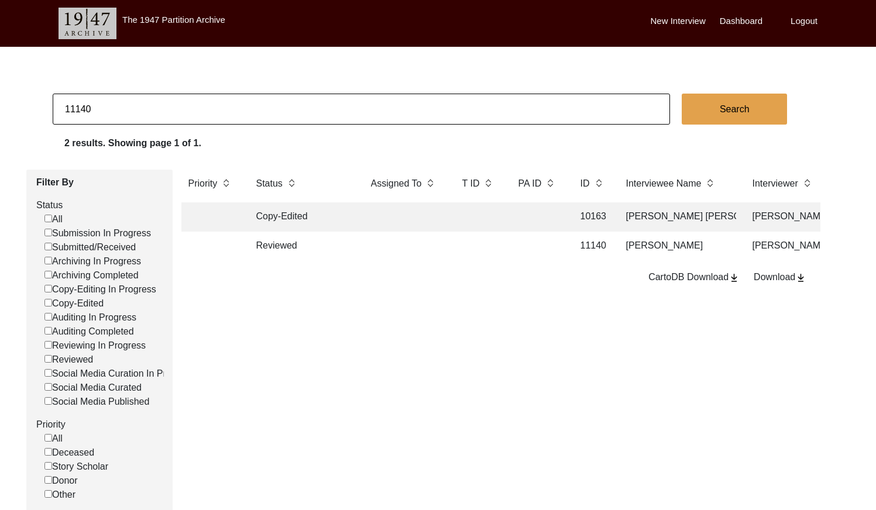
click at [417, 257] on td at bounding box center [405, 246] width 82 height 29
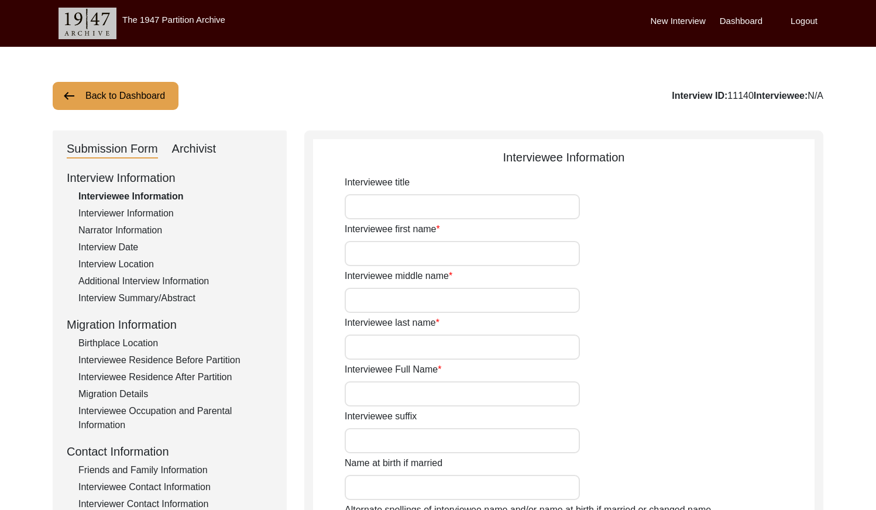
type input "Mr."
type input "[PERSON_NAME]"
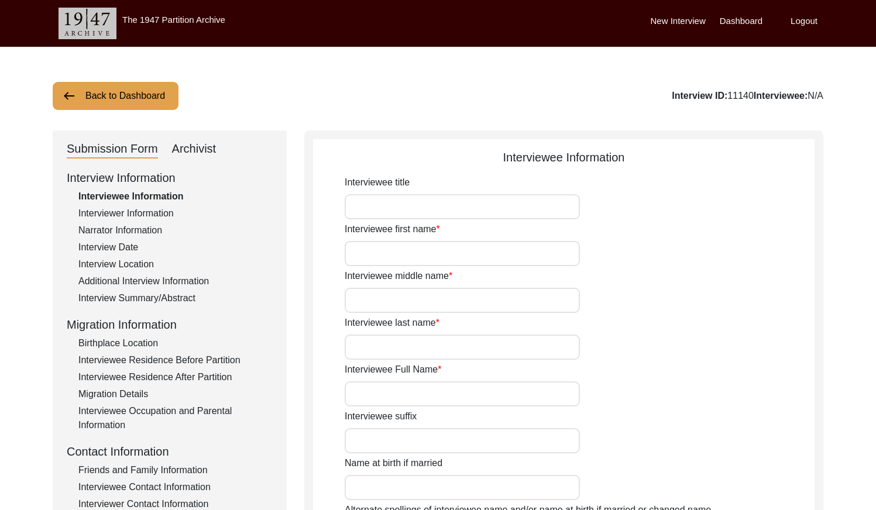
type input "[DATE]"
type input "84"
type input "[DEMOGRAPHIC_DATA]"
type input "Punjabi"
type input "Hindi"
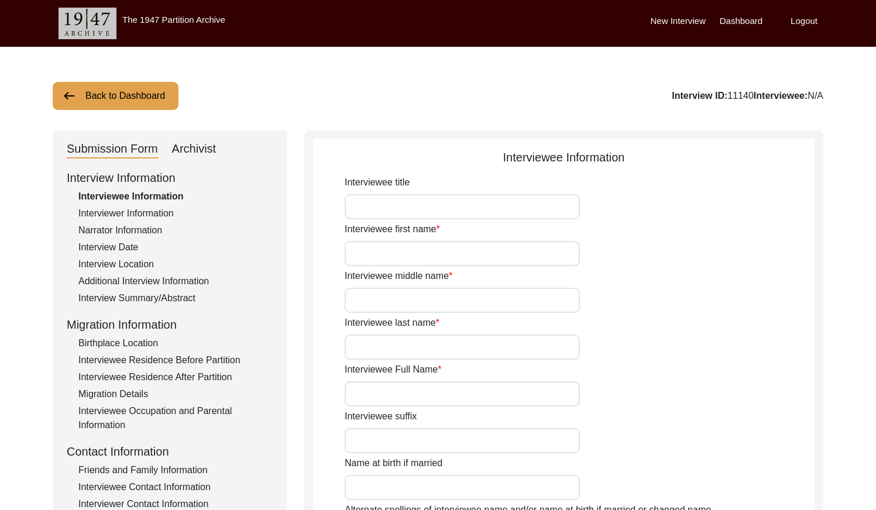
type input "[DEMOGRAPHIC_DATA]"
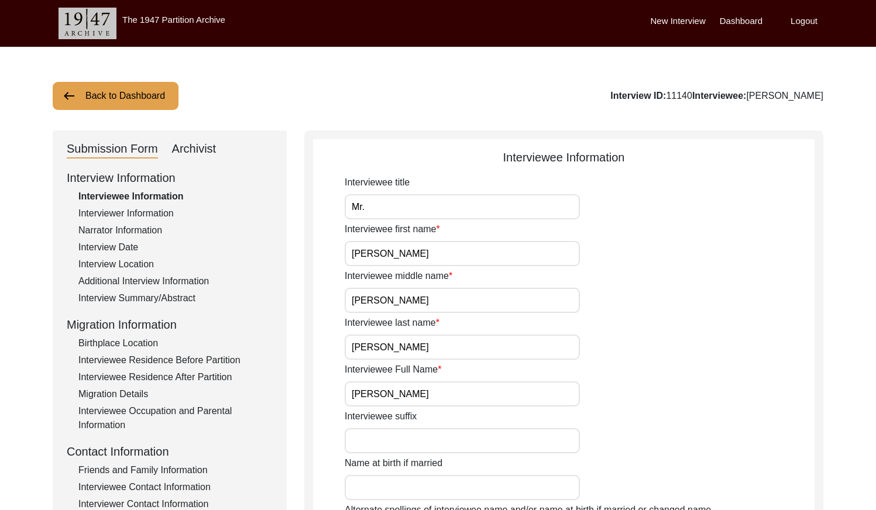
click at [463, 391] on input "[PERSON_NAME]" at bounding box center [462, 394] width 235 height 25
click at [372, 209] on input "Mr." at bounding box center [462, 206] width 235 height 25
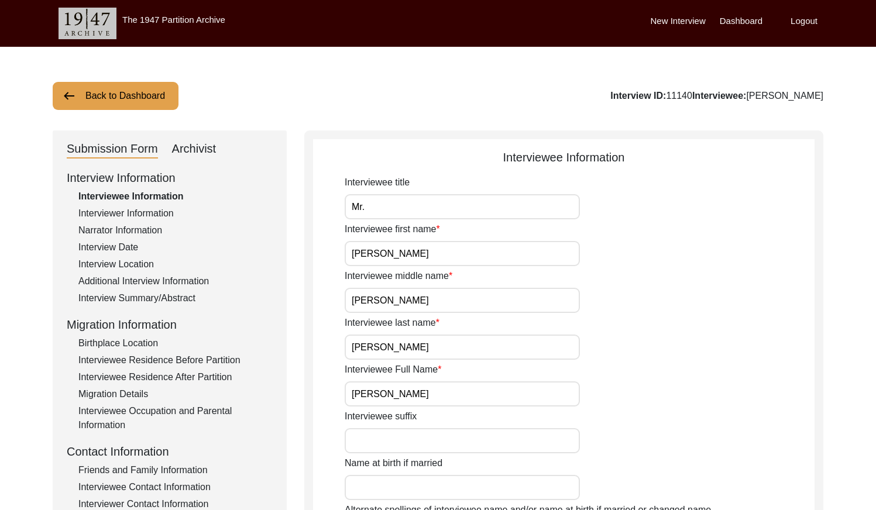
click at [372, 209] on input "Mr." at bounding box center [462, 206] width 235 height 25
click at [114, 246] on div "Interview Date" at bounding box center [175, 247] width 194 height 14
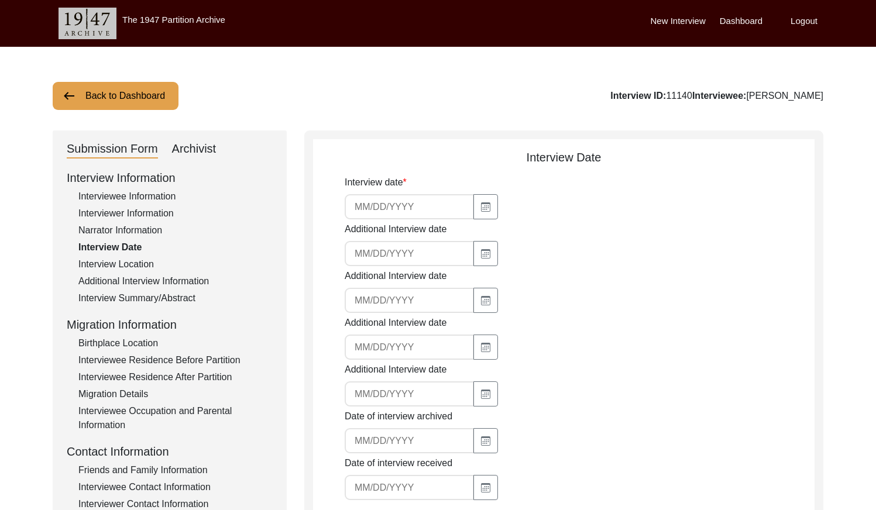
type input "[DATE]"
click at [428, 203] on input "[DATE]" at bounding box center [409, 206] width 129 height 25
click at [133, 293] on div "Interview Summary/Abstract" at bounding box center [175, 298] width 194 height 14
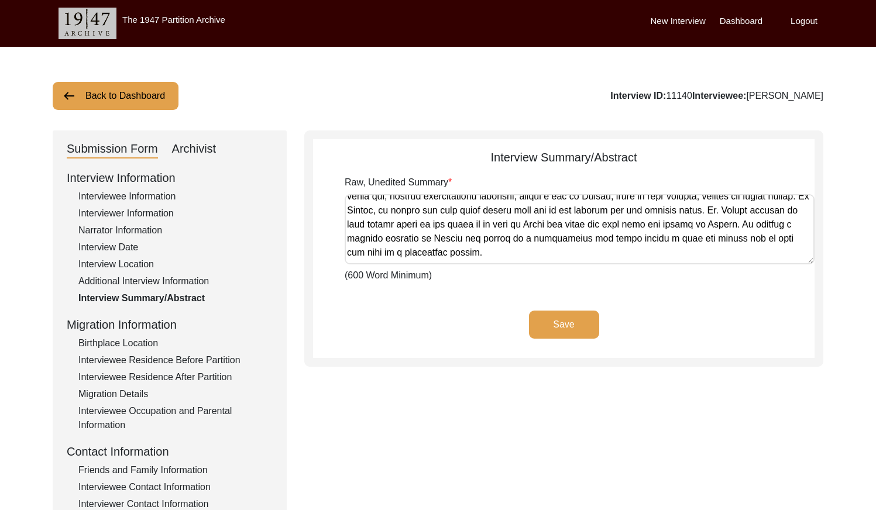
scroll to position [552, 0]
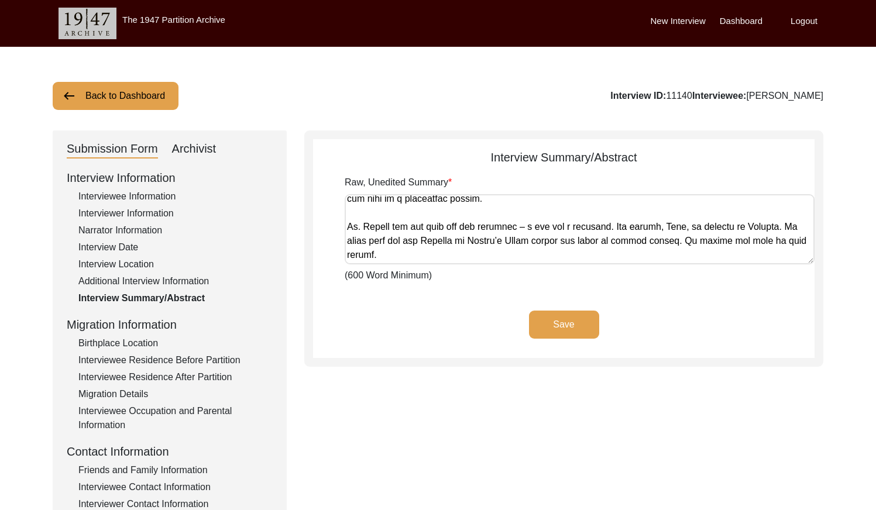
drag, startPoint x: 347, startPoint y: 202, endPoint x: 719, endPoint y: 309, distance: 386.5
click at [719, 309] on app-archivist-abstract-curation "Interview Summary/Abstract Raw, Unedited Summary (600 Word Minimum) Save" at bounding box center [563, 253] width 501 height 209
drag, startPoint x: 188, startPoint y: 150, endPoint x: 212, endPoint y: 165, distance: 28.6
click at [189, 151] on div "Archivist" at bounding box center [194, 149] width 44 height 19
select select "Reviewed"
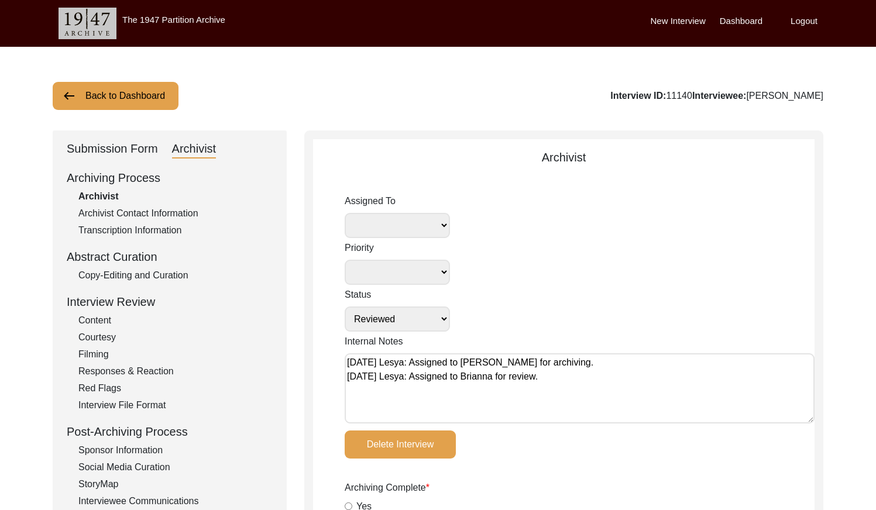
click at [181, 272] on div "Copy-Editing and Curation" at bounding box center [175, 276] width 194 height 14
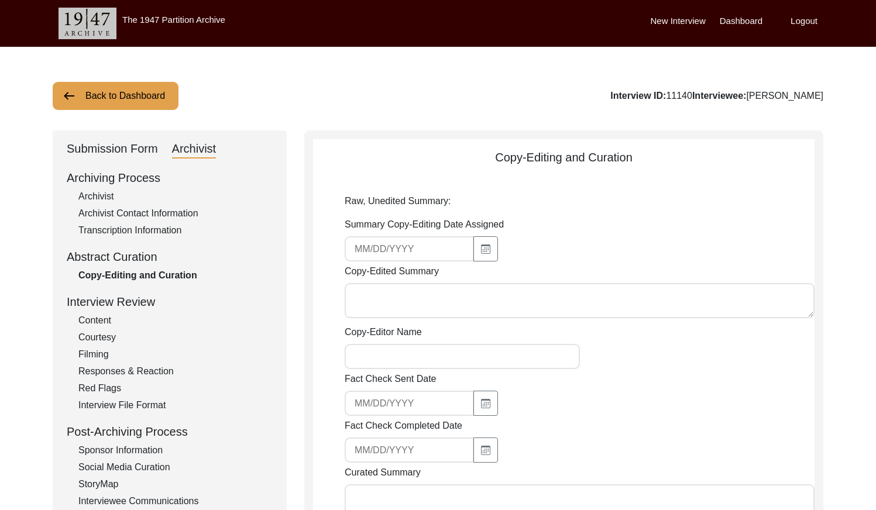
type textarea "Lo. Ipsumdol Sitam Consec adi elit se Doeiusmo 70te, 9193, in Utlabo, Etdolorem…"
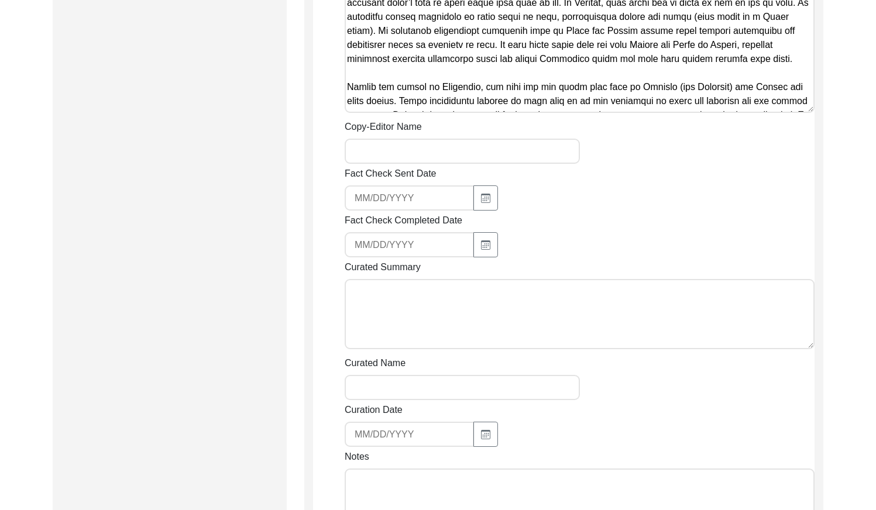
scroll to position [905, 0]
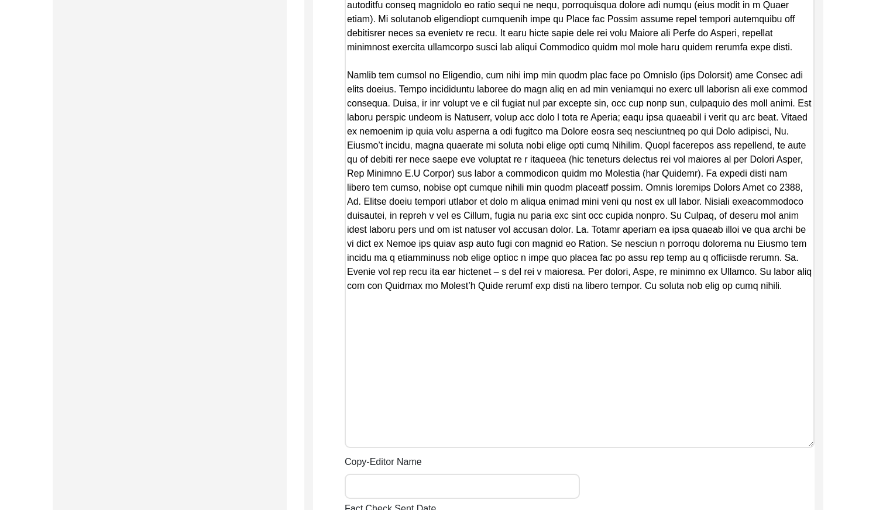
drag, startPoint x: 810, startPoint y: 99, endPoint x: 746, endPoint y: 460, distance: 366.7
click at [746, 448] on textarea "Copy-Edited Summary" at bounding box center [580, 137] width 470 height 621
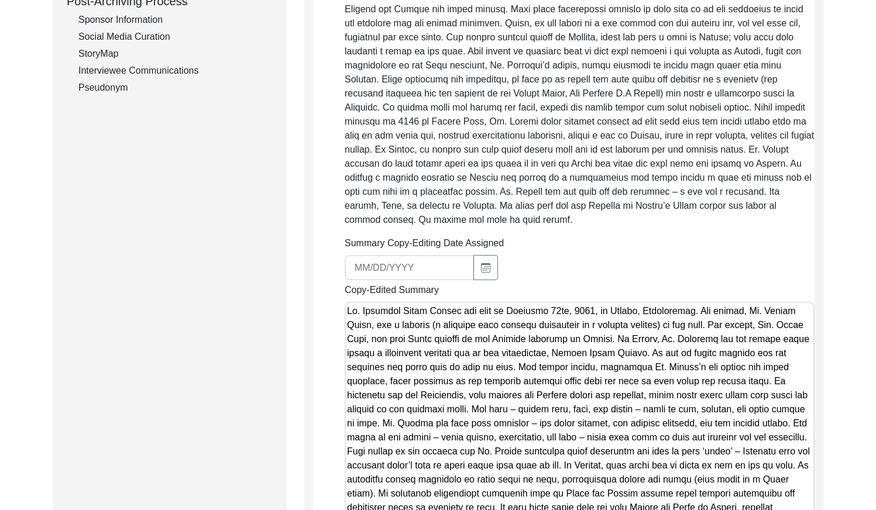
drag, startPoint x: 380, startPoint y: 309, endPoint x: 260, endPoint y: -19, distance: 348.7
